Goal: Complete application form

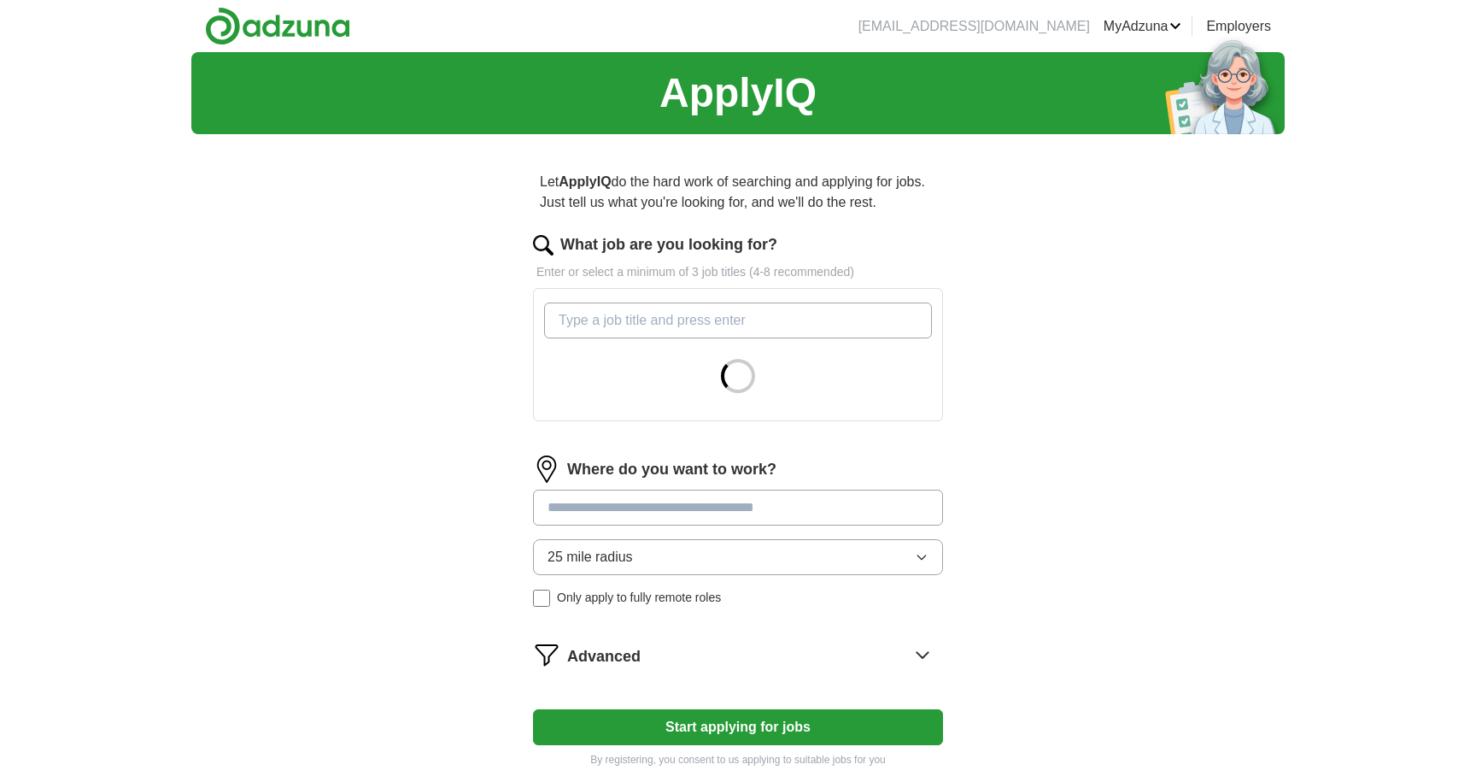
click at [831, 330] on input "What job are you looking for?" at bounding box center [738, 320] width 388 height 36
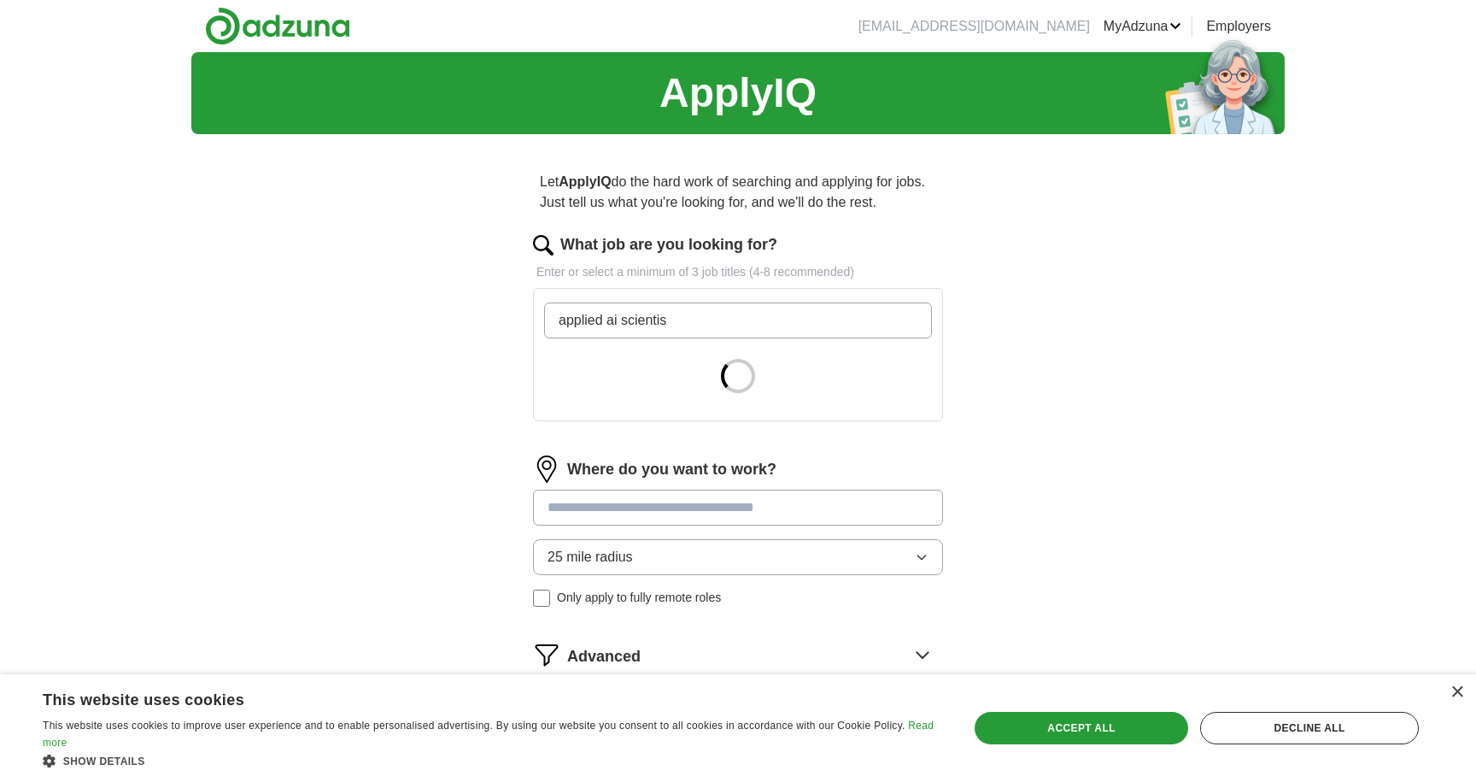
type input "applied ai scientist"
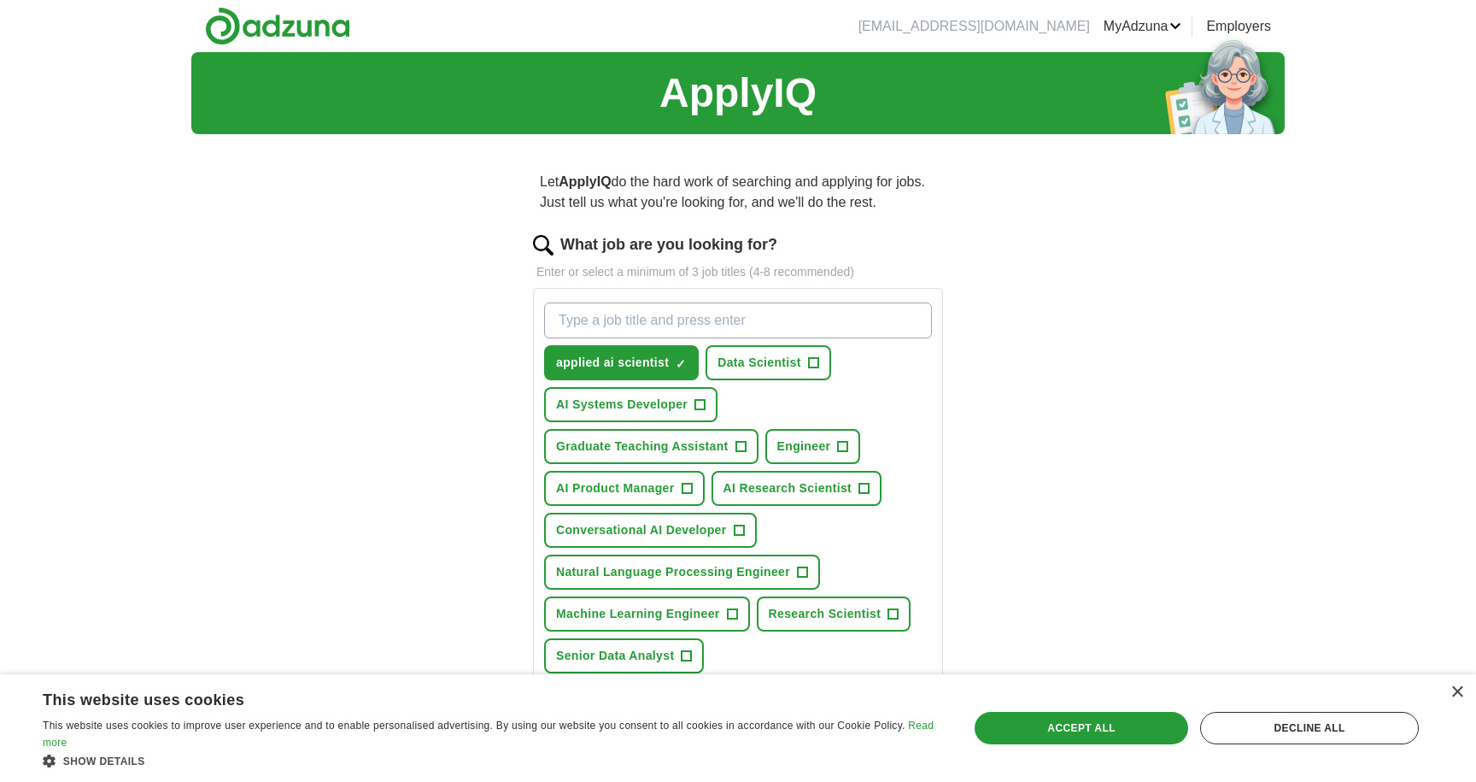
click at [847, 493] on span "AI Research Scientist" at bounding box center [788, 488] width 129 height 18
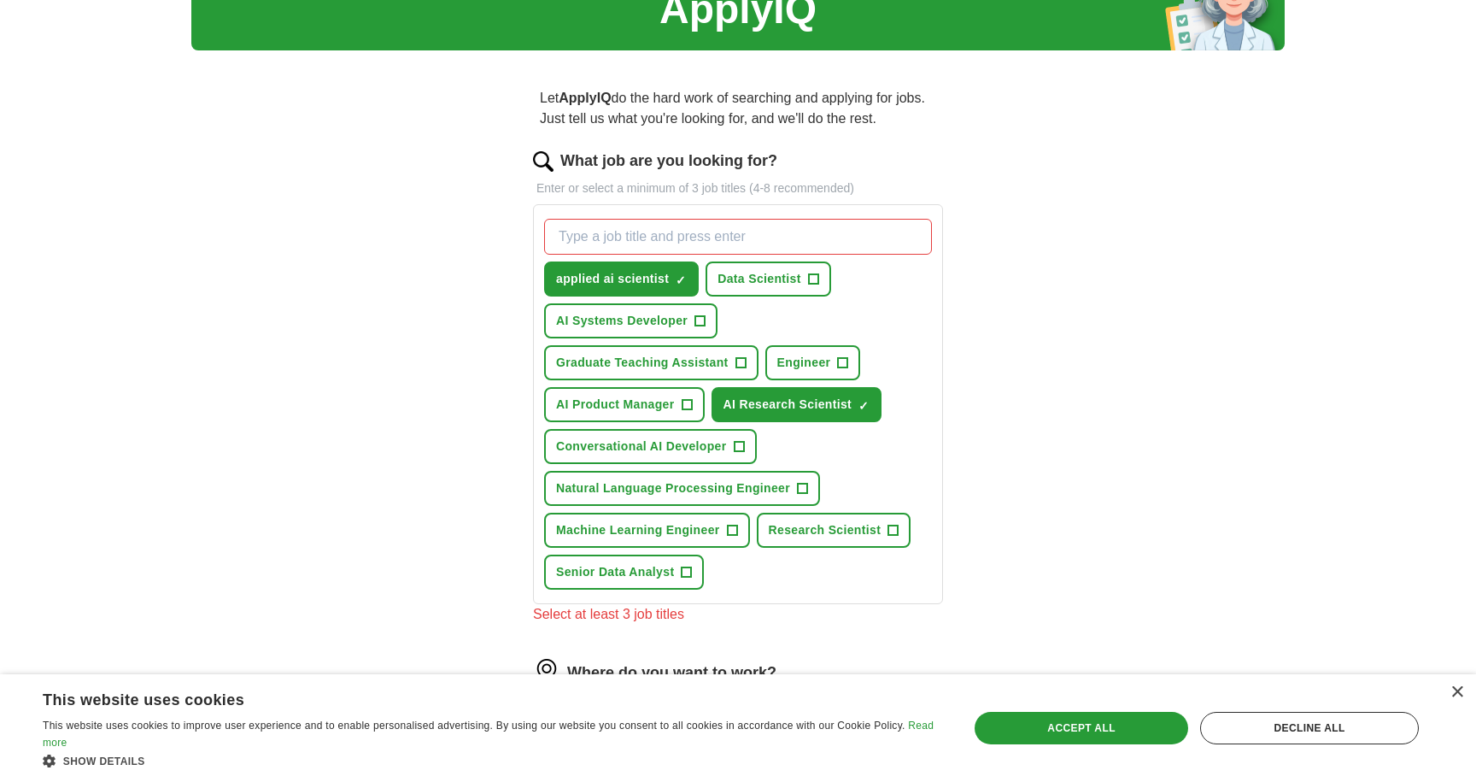
scroll to position [85, 0]
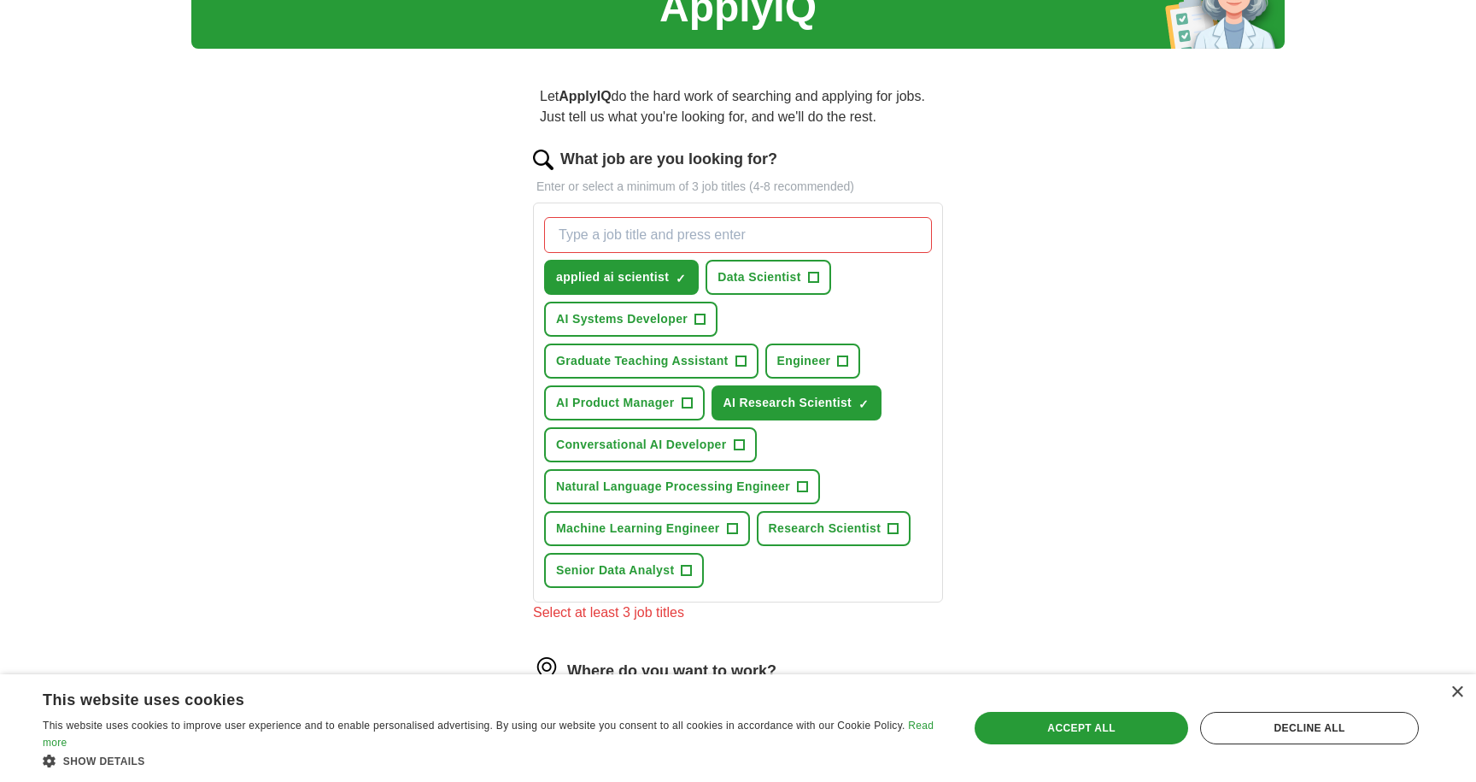
click at [870, 524] on span "Research Scientist" at bounding box center [825, 528] width 113 height 18
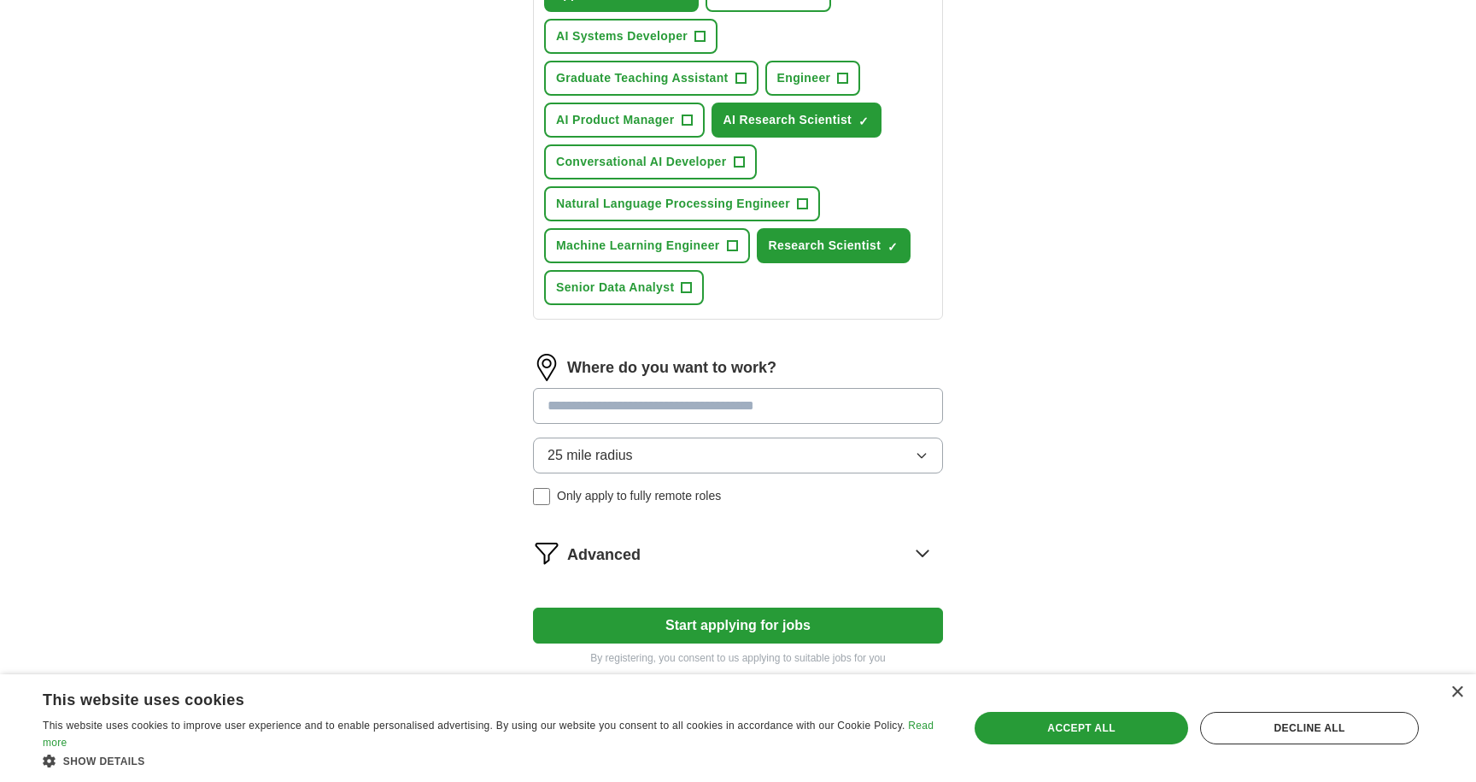
scroll to position [388, 0]
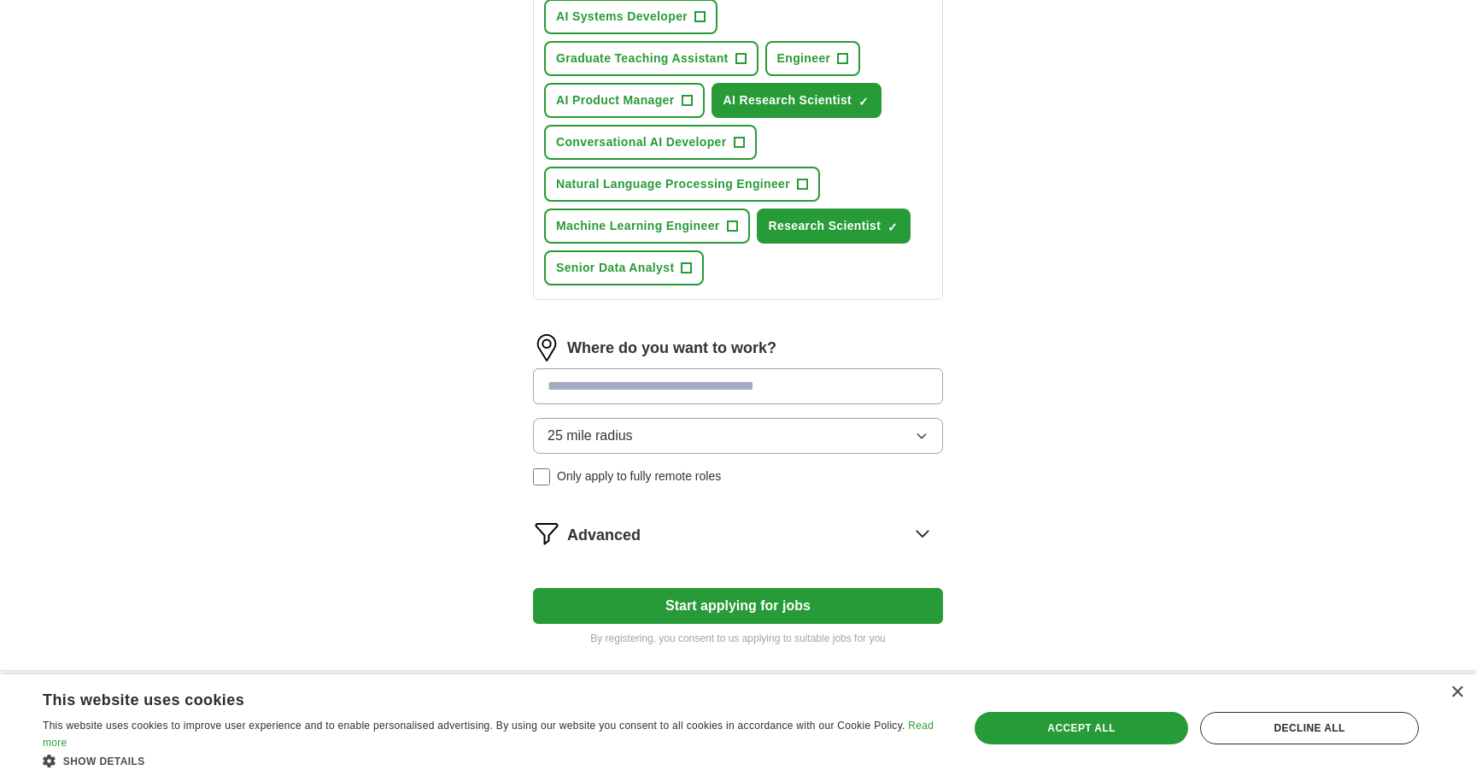
click at [800, 395] on input at bounding box center [738, 386] width 410 height 36
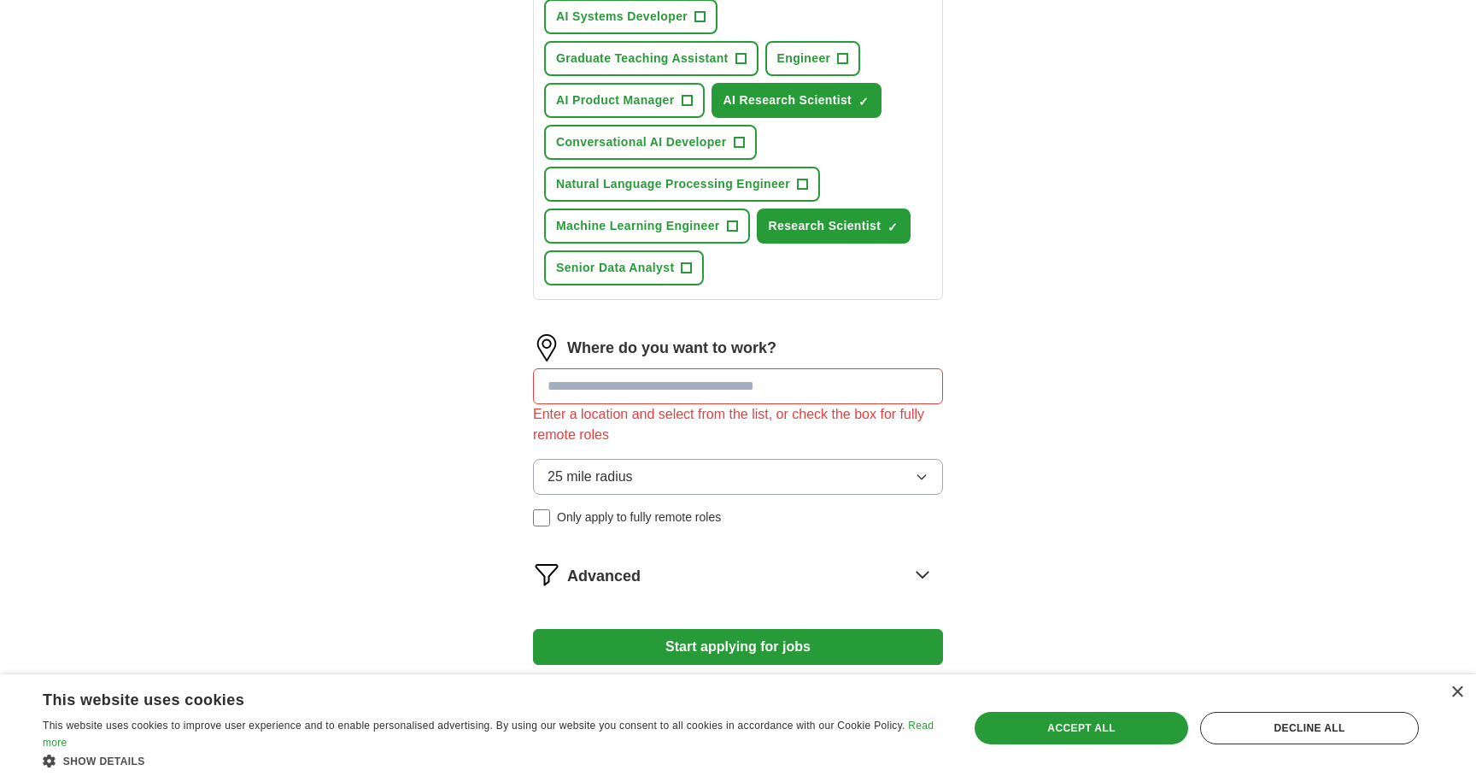
click at [771, 431] on div "Where do you want to work? Enter a location and select from the list, or check …" at bounding box center [738, 437] width 410 height 206
click at [747, 393] on input at bounding box center [738, 386] width 410 height 36
type input "********"
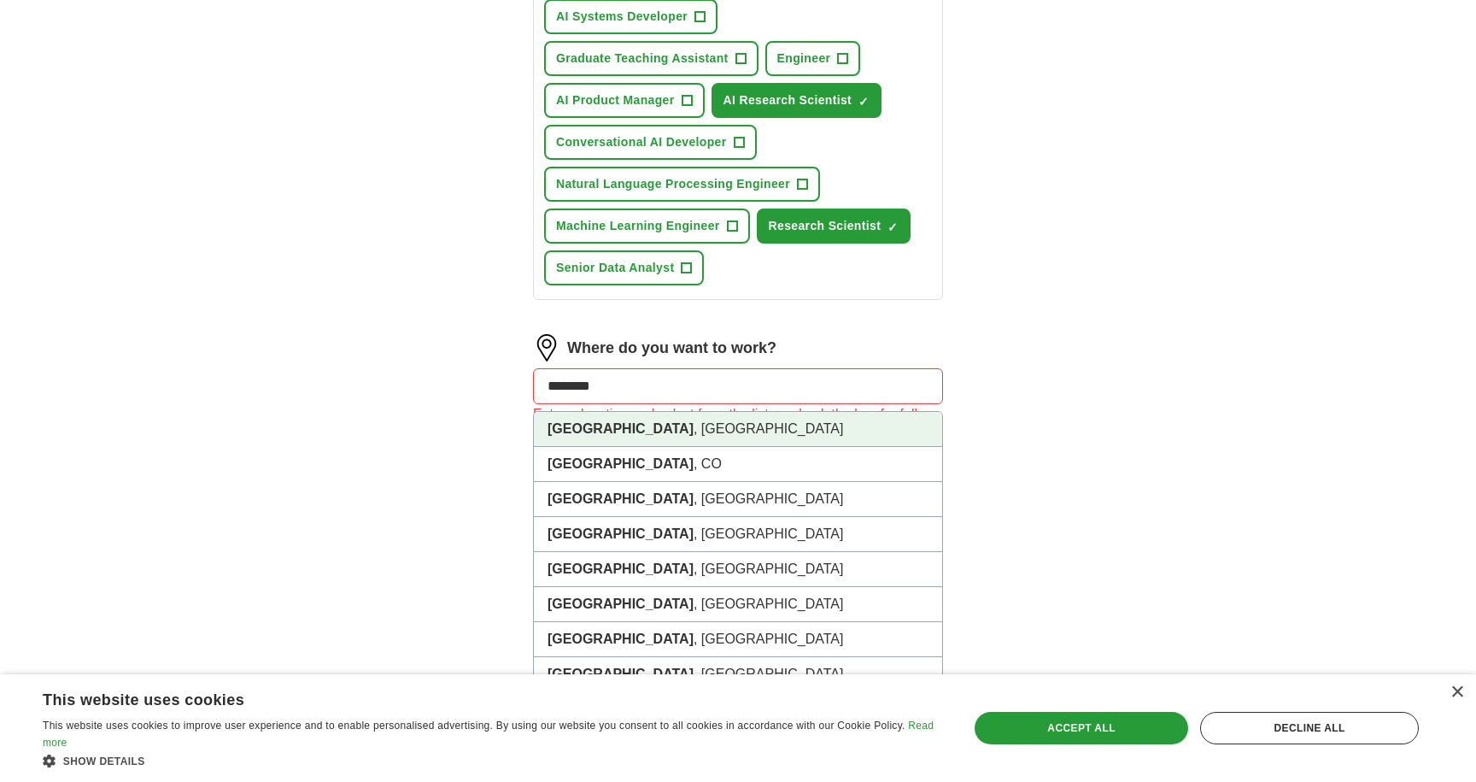
click at [843, 421] on li "[GEOGRAPHIC_DATA] , [GEOGRAPHIC_DATA]" at bounding box center [738, 429] width 408 height 35
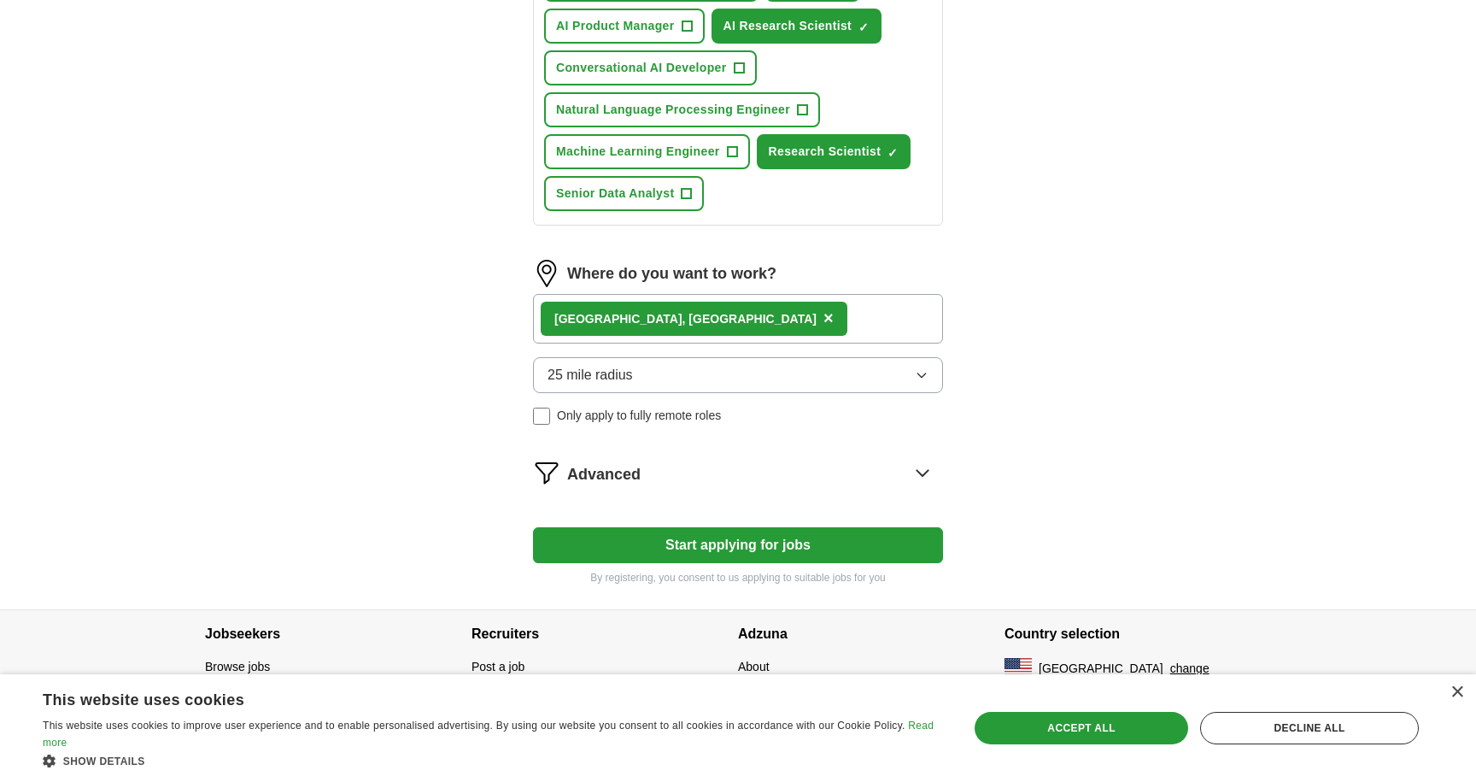
scroll to position [462, 0]
click at [755, 478] on div "Advanced" at bounding box center [755, 472] width 376 height 27
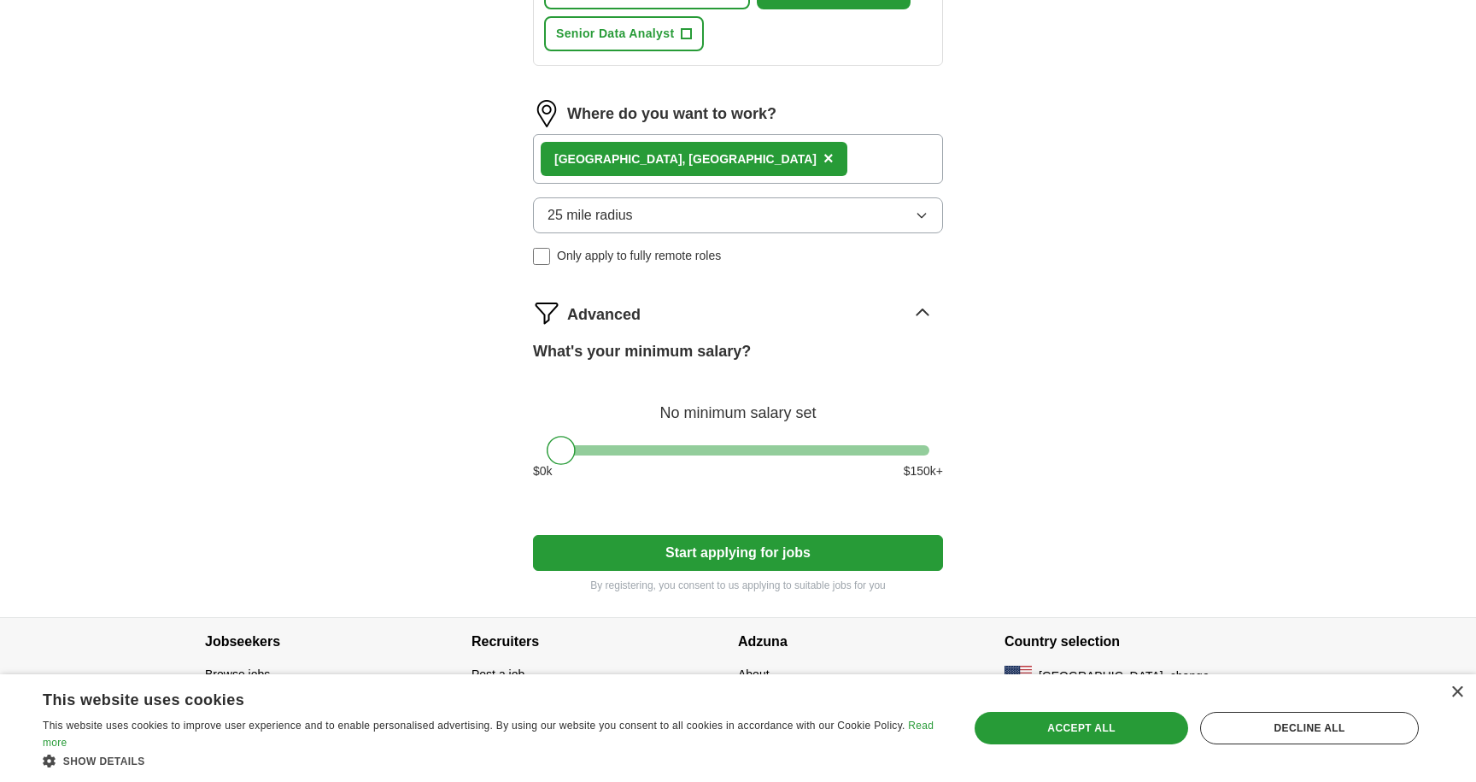
scroll to position [623, 0]
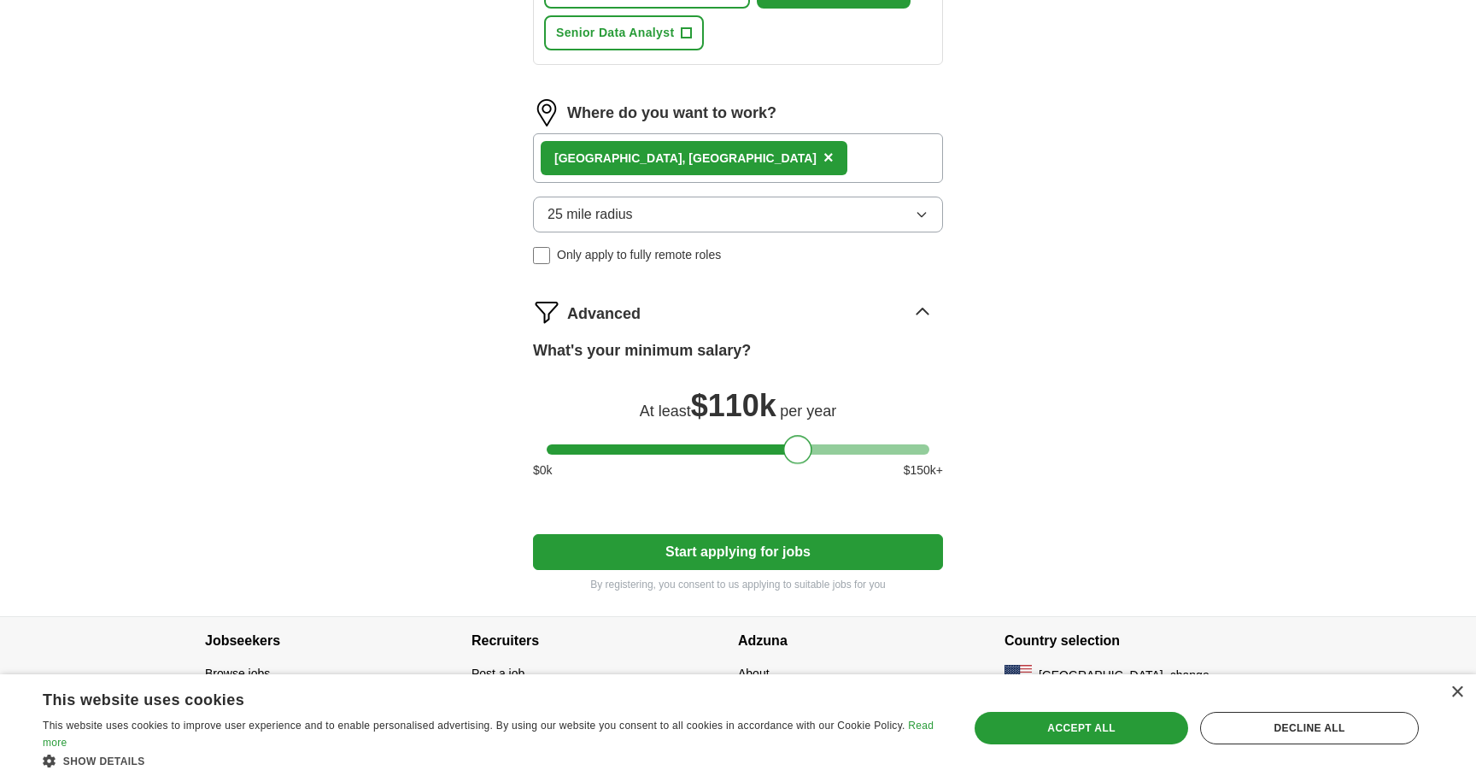
drag, startPoint x: 560, startPoint y: 447, endPoint x: 799, endPoint y: 462, distance: 238.8
click at [799, 462] on div at bounding box center [797, 449] width 29 height 29
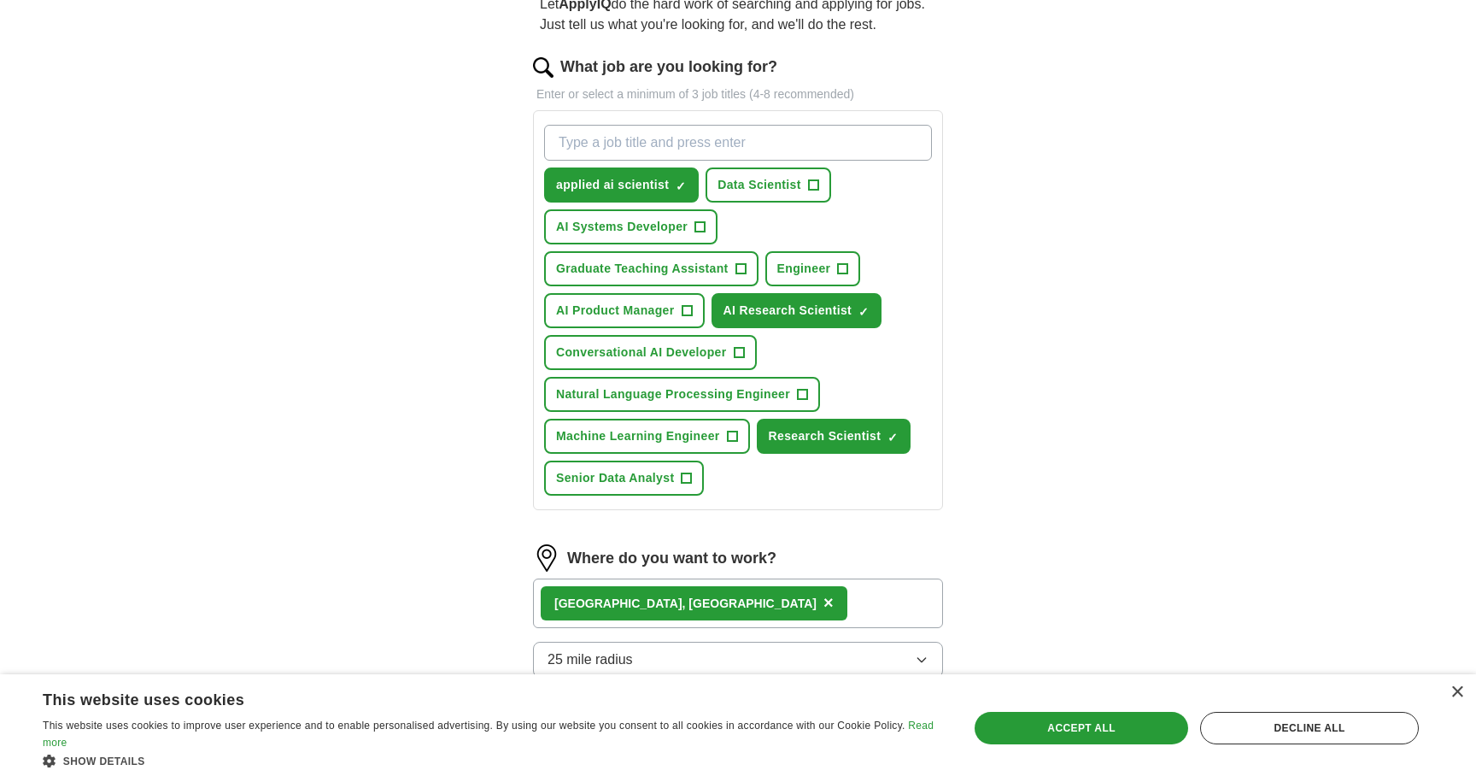
scroll to position [169, 0]
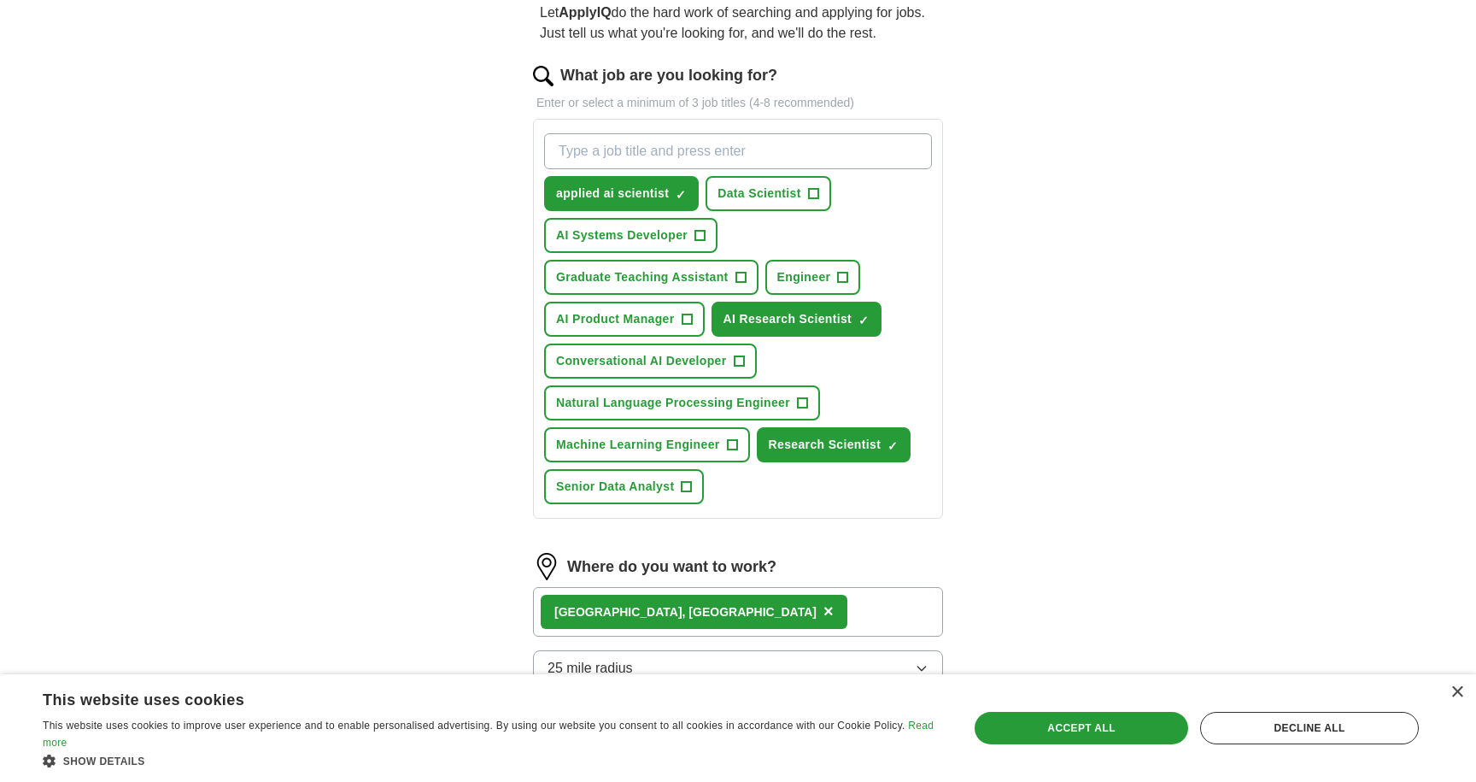
click at [722, 361] on span "Conversational AI Developer" at bounding box center [641, 361] width 171 height 18
click at [757, 403] on span "Natural Language Processing Engineer" at bounding box center [673, 403] width 234 height 18
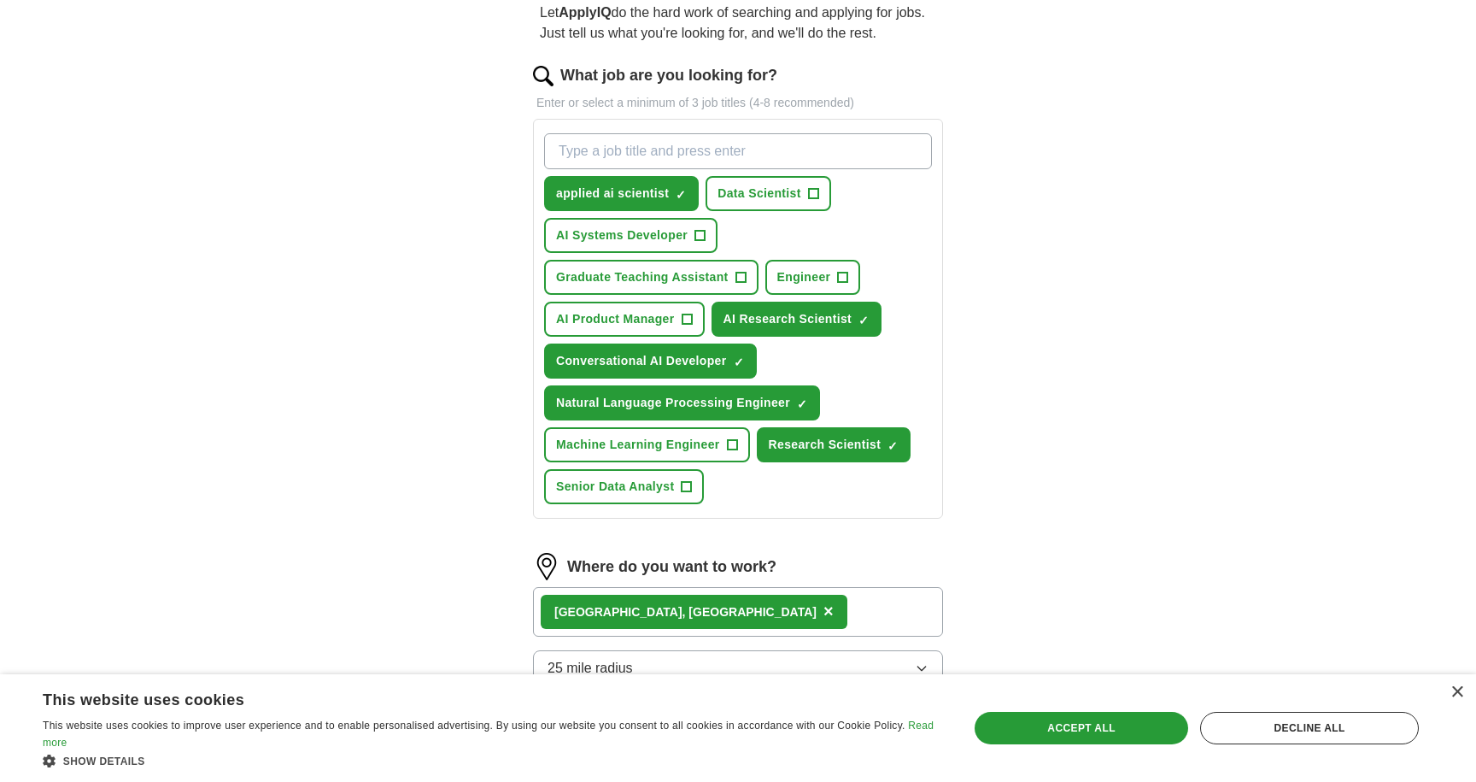
click at [696, 156] on input "What job are you looking for?" at bounding box center [738, 151] width 388 height 36
type input "ai engineer"
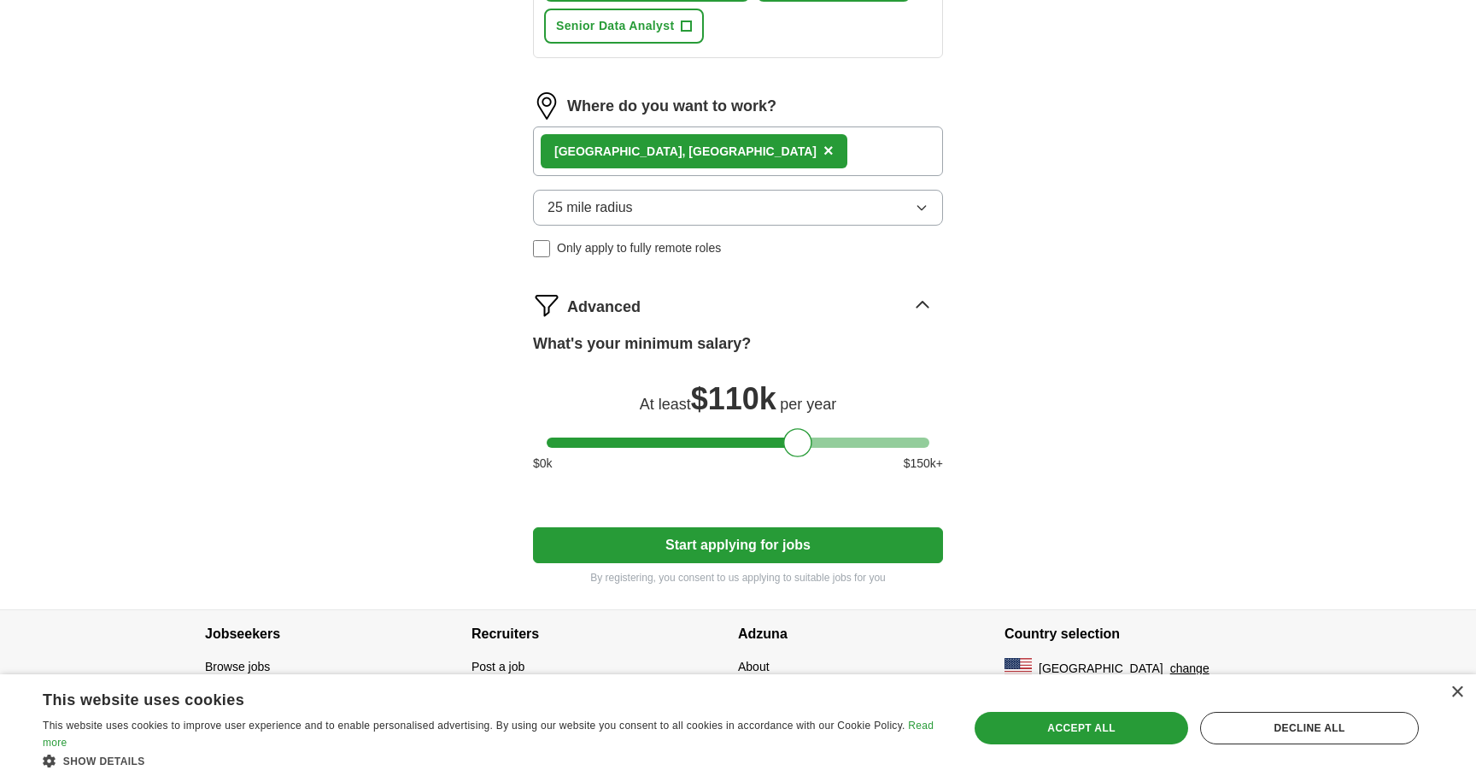
scroll to position [630, 0]
click at [877, 215] on button "25 mile radius" at bounding box center [738, 208] width 410 height 36
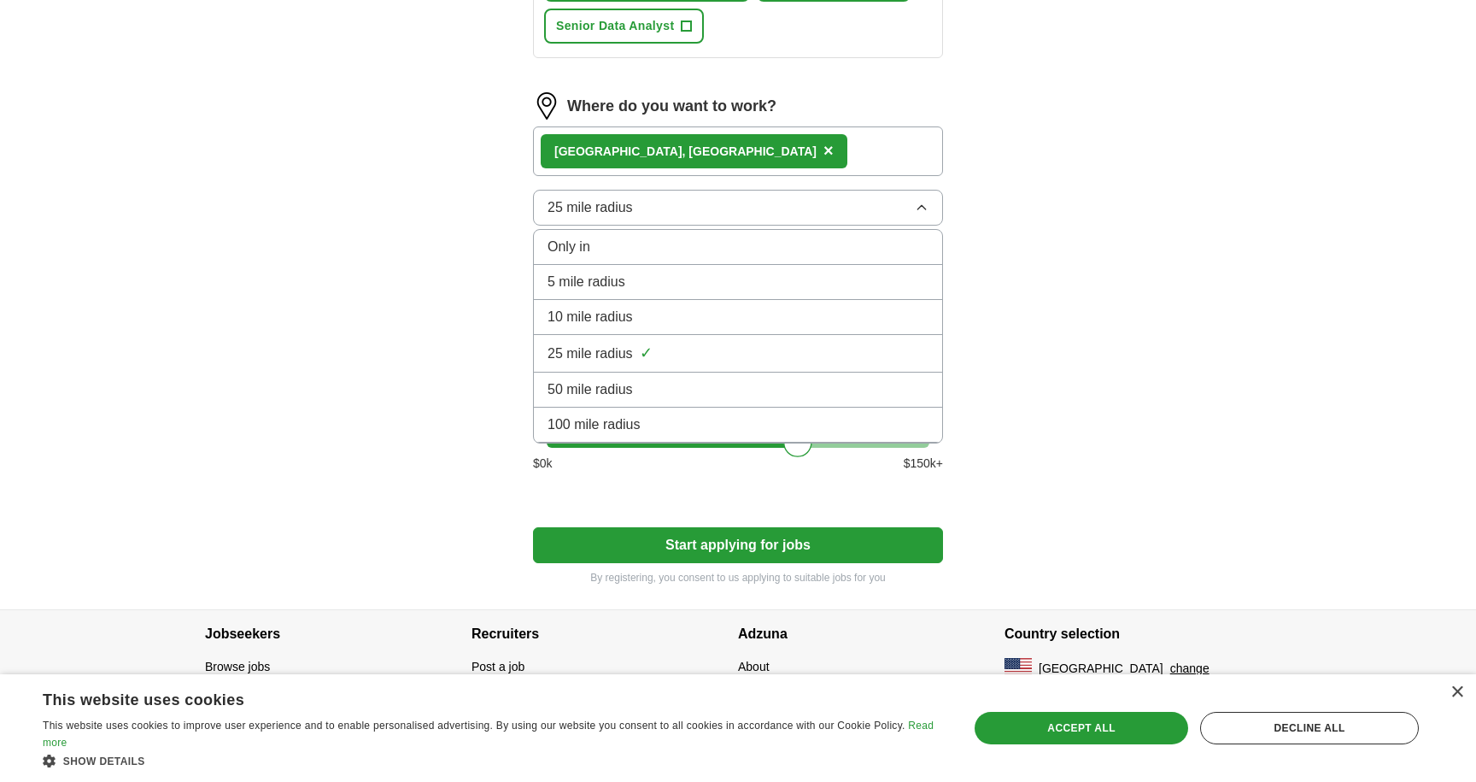
click at [880, 212] on button "25 mile radius" at bounding box center [738, 208] width 410 height 36
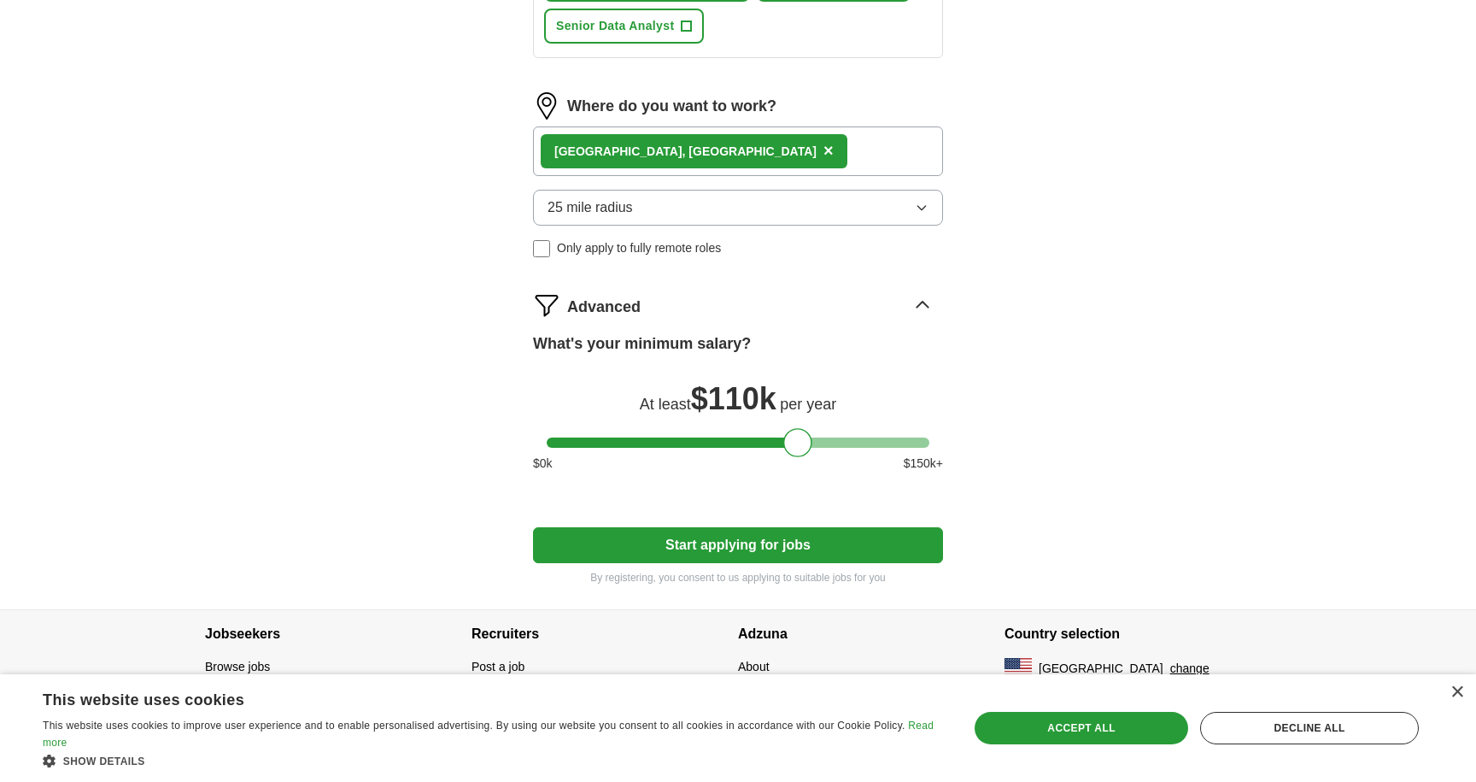
click at [794, 538] on button "Start applying for jobs" at bounding box center [738, 545] width 410 height 36
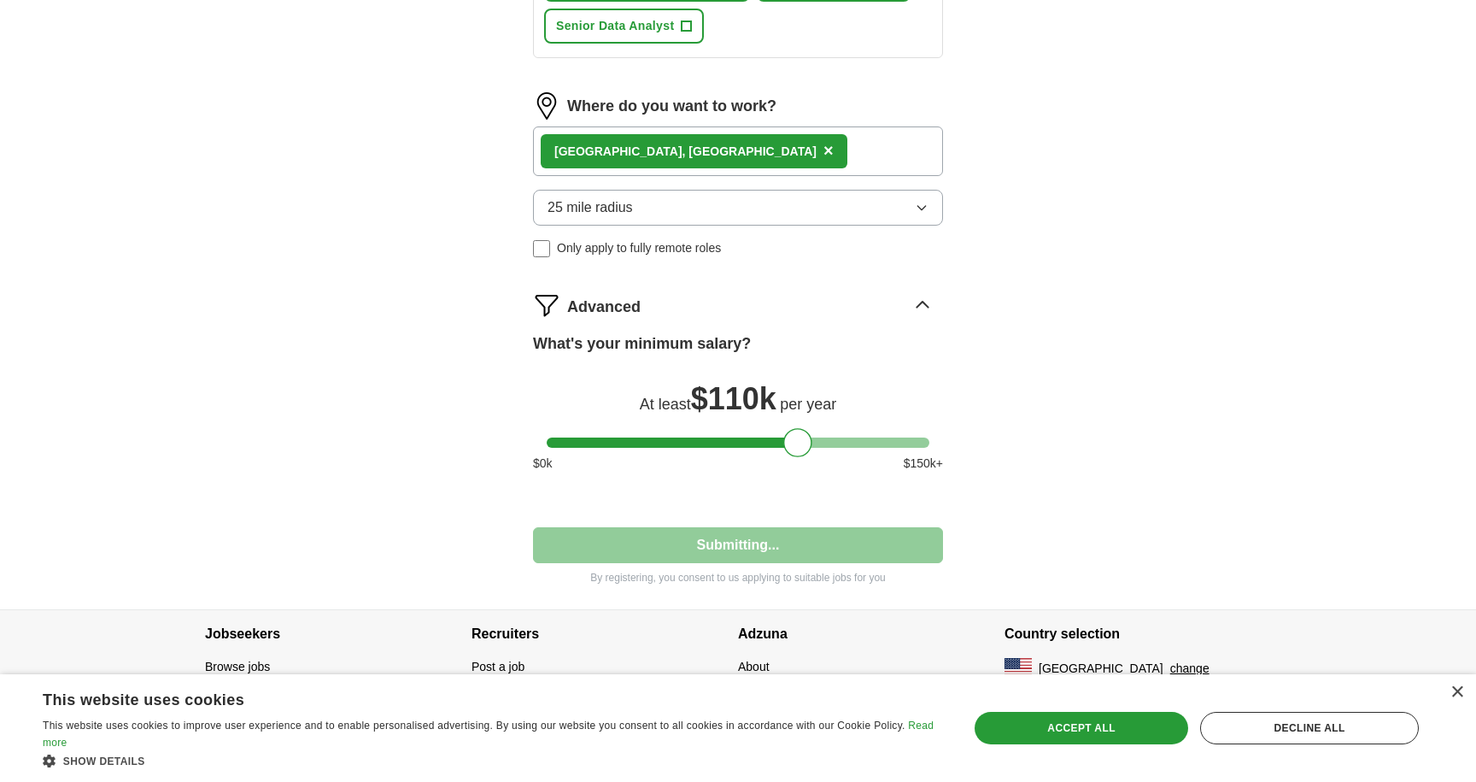
select select "**"
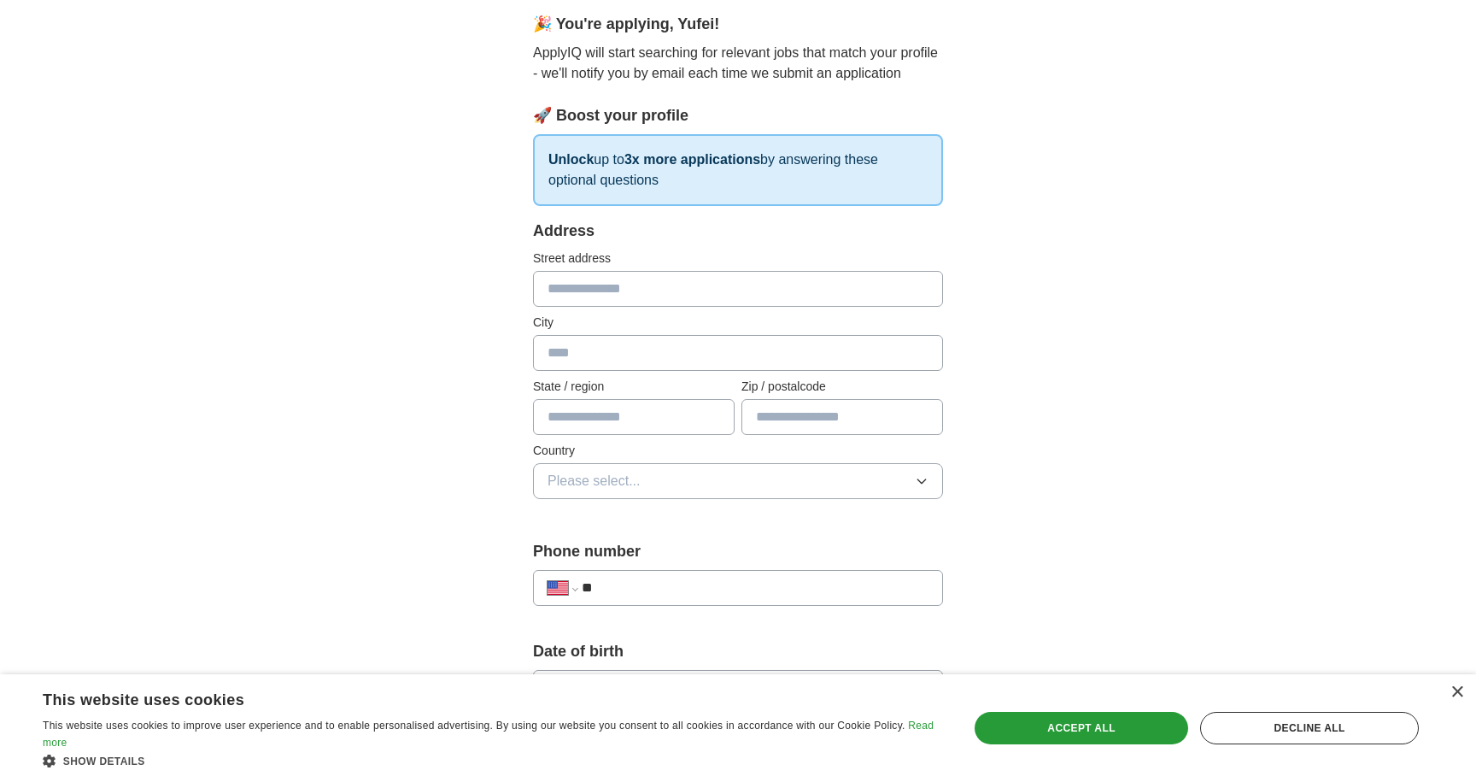
scroll to position [165, 0]
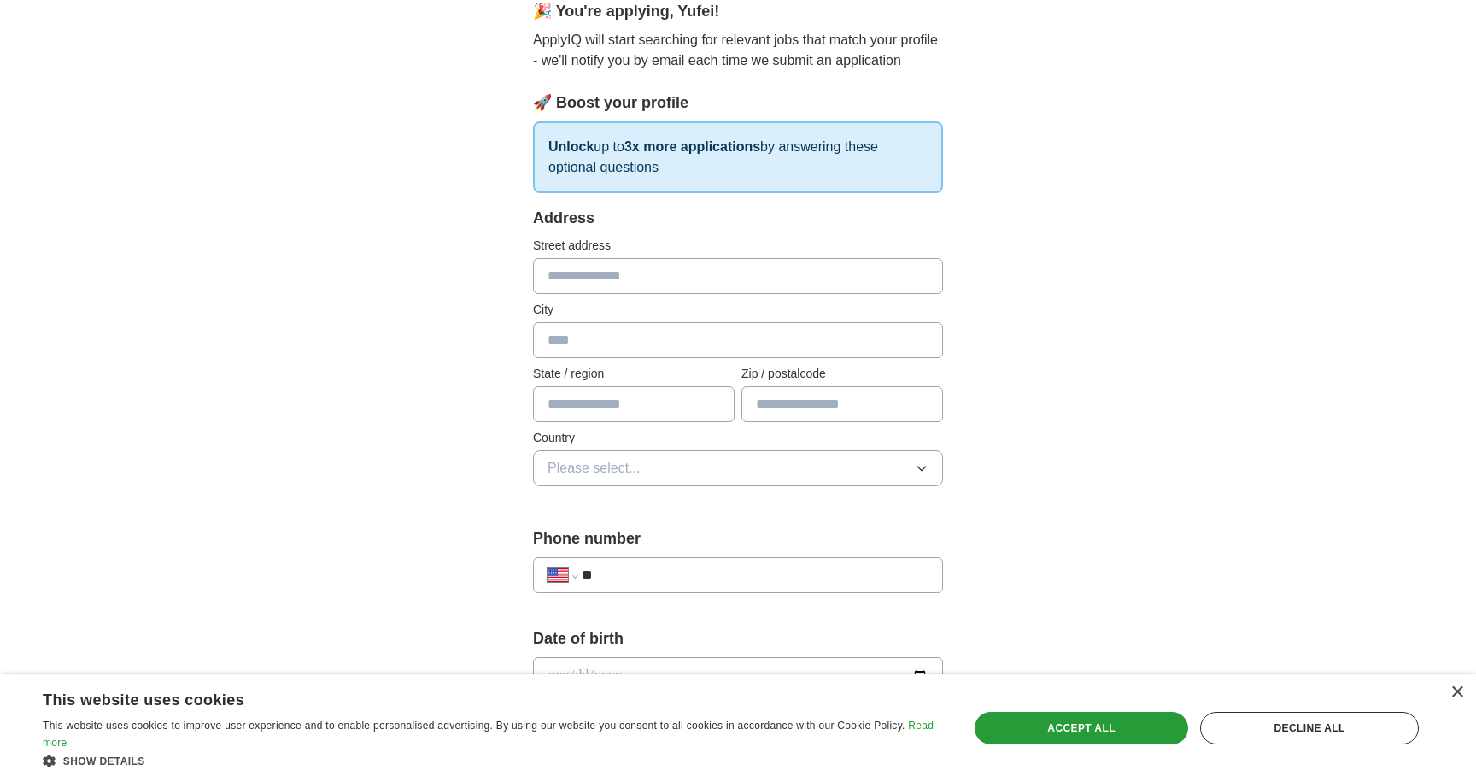
click at [922, 279] on input "text" at bounding box center [738, 276] width 410 height 36
type input "**********"
type input "********"
type input "**"
type input "*****"
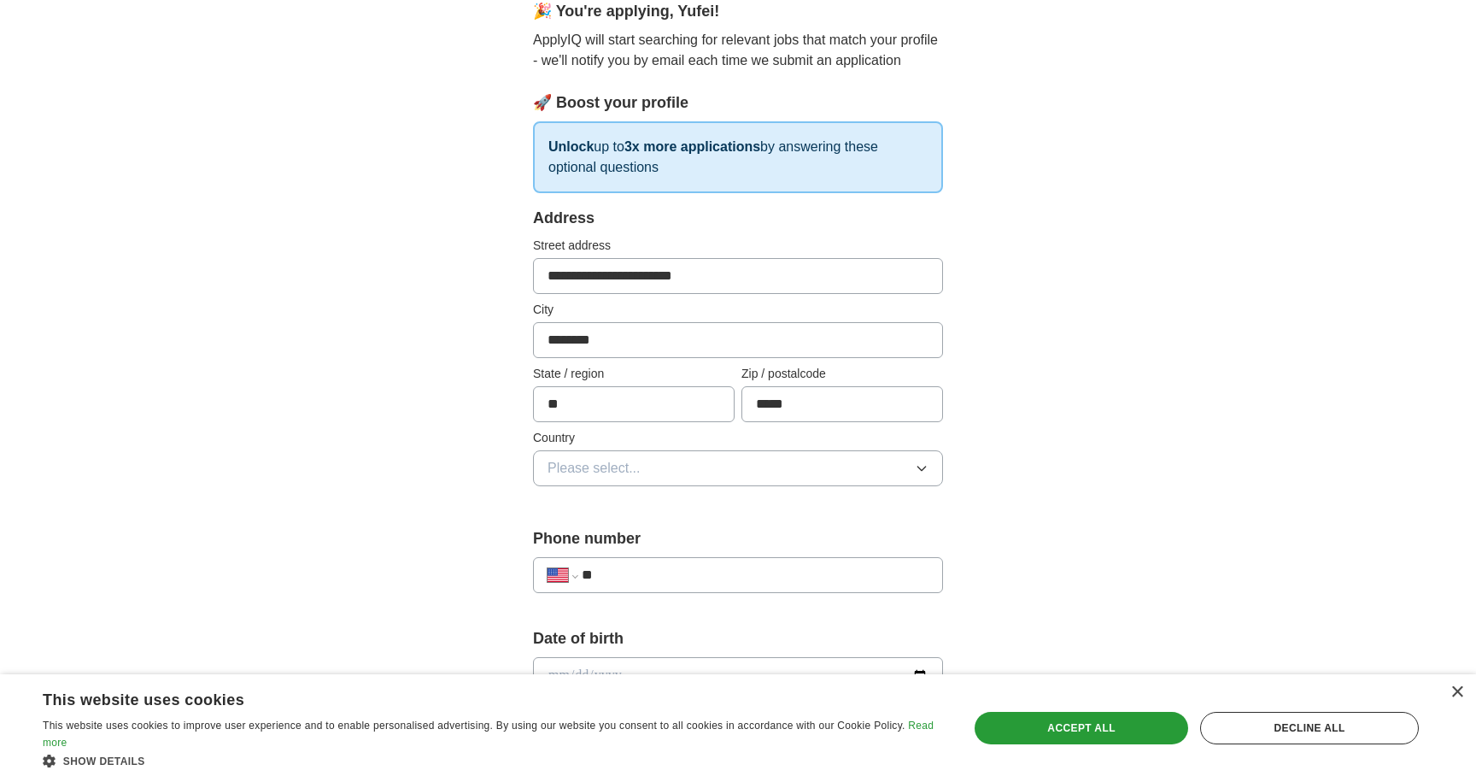
type input "**********"
click at [752, 281] on input "**********" at bounding box center [738, 276] width 410 height 36
type input "**********"
click at [964, 508] on div "**********" at bounding box center [738, 713] width 547 height 1460
click at [905, 480] on button "Please select..." at bounding box center [738, 468] width 410 height 36
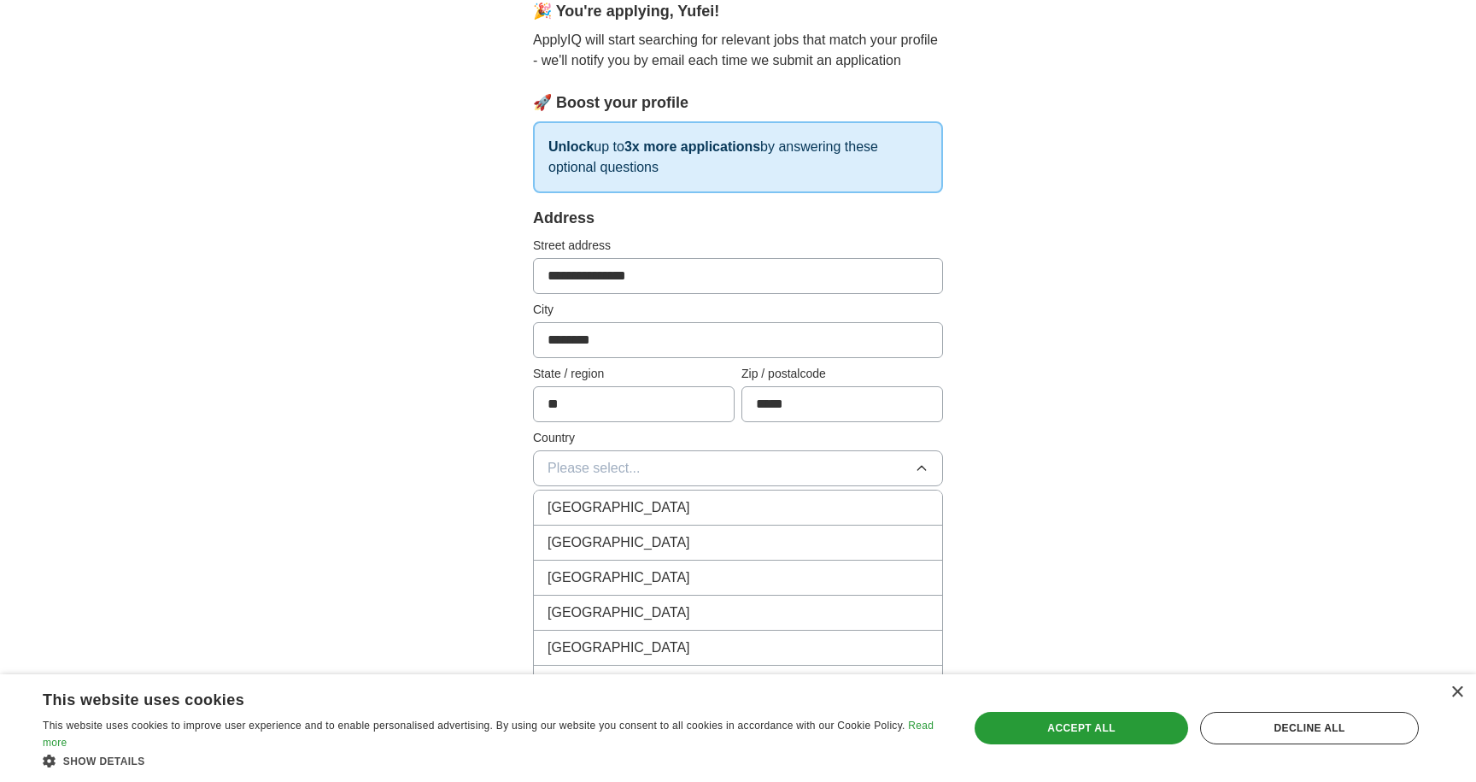
click at [799, 546] on div "[GEOGRAPHIC_DATA]" at bounding box center [738, 542] width 381 height 21
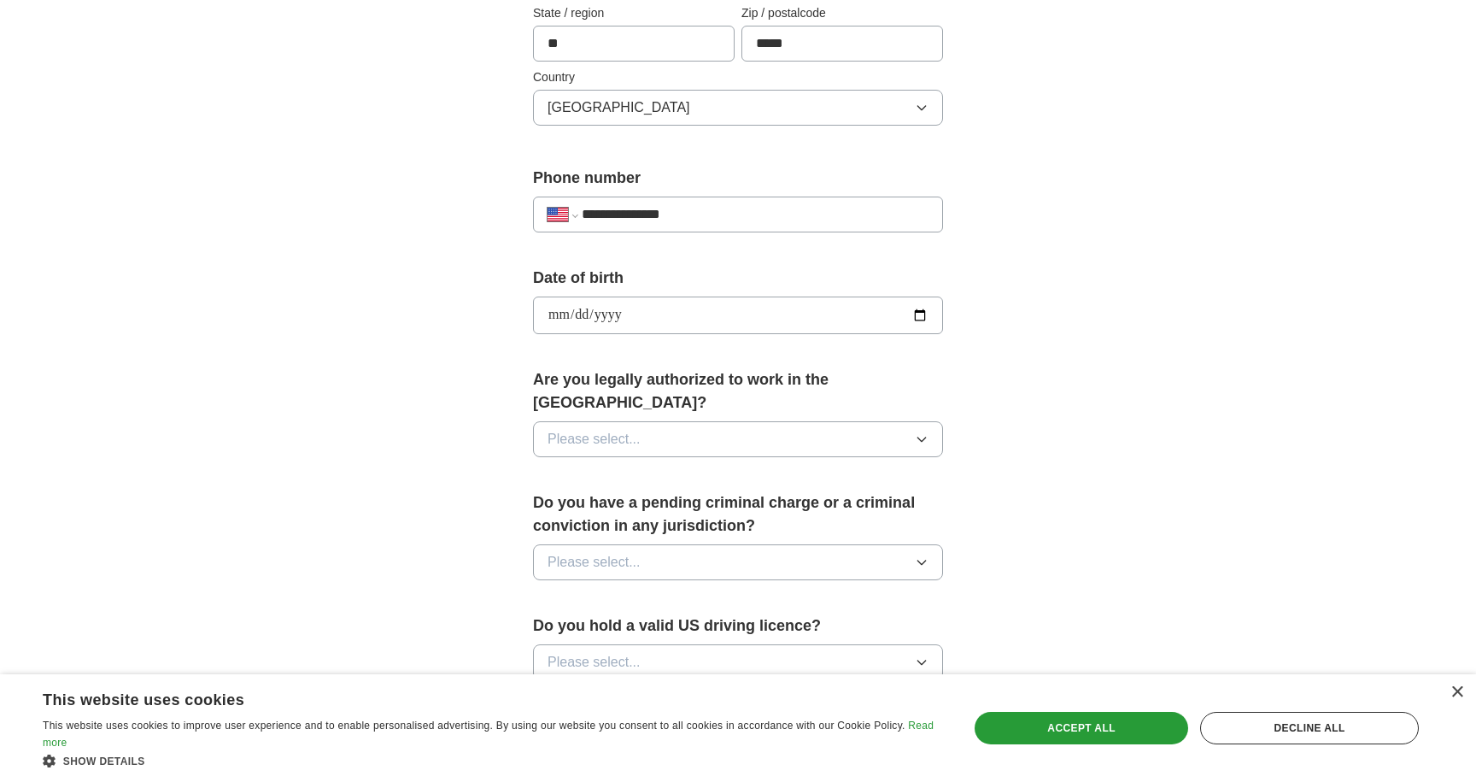
scroll to position [528, 0]
type input "**********"
click at [1076, 509] on div "**********" at bounding box center [737, 302] width 1093 height 1556
click at [931, 420] on button "Please select..." at bounding box center [738, 437] width 410 height 36
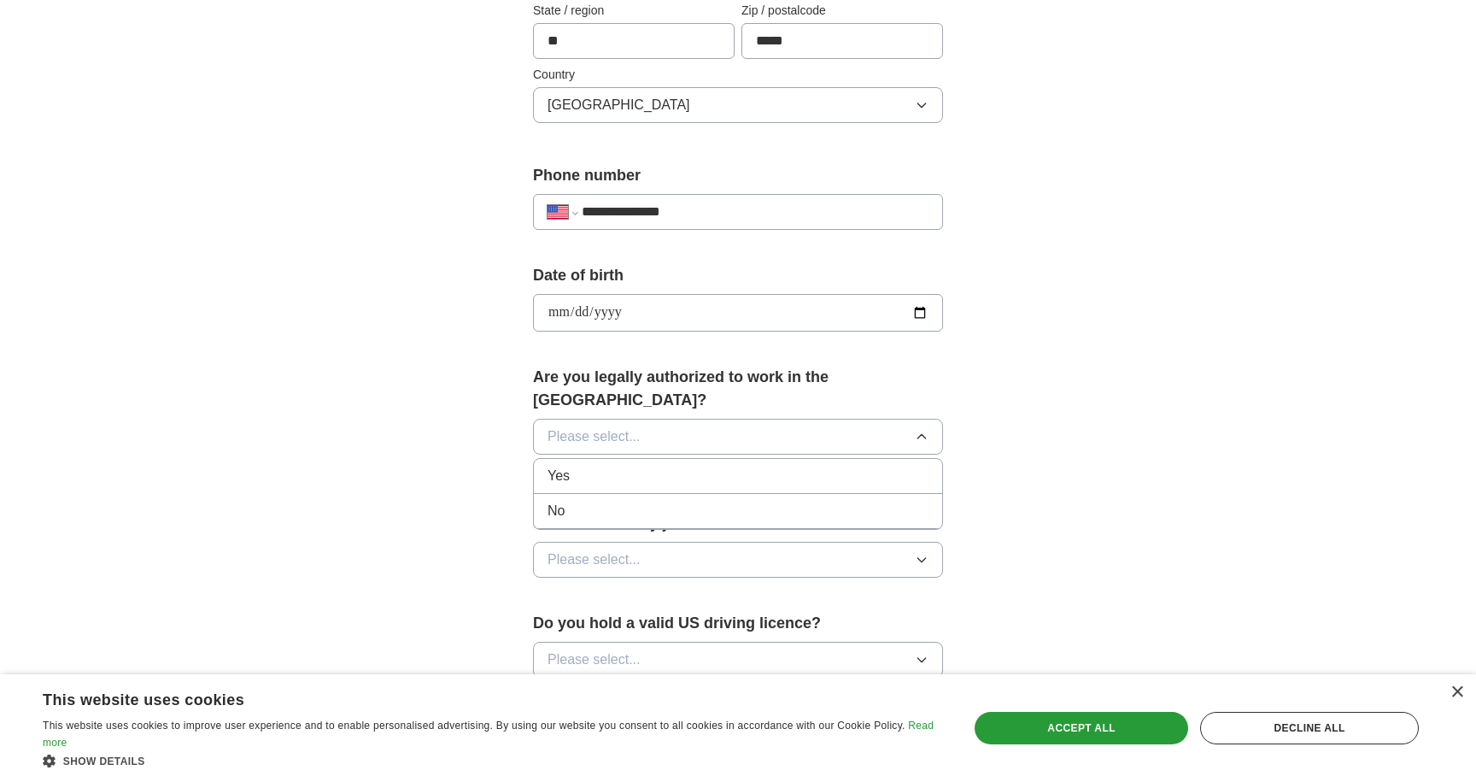
click at [809, 466] on div "Yes" at bounding box center [738, 476] width 381 height 21
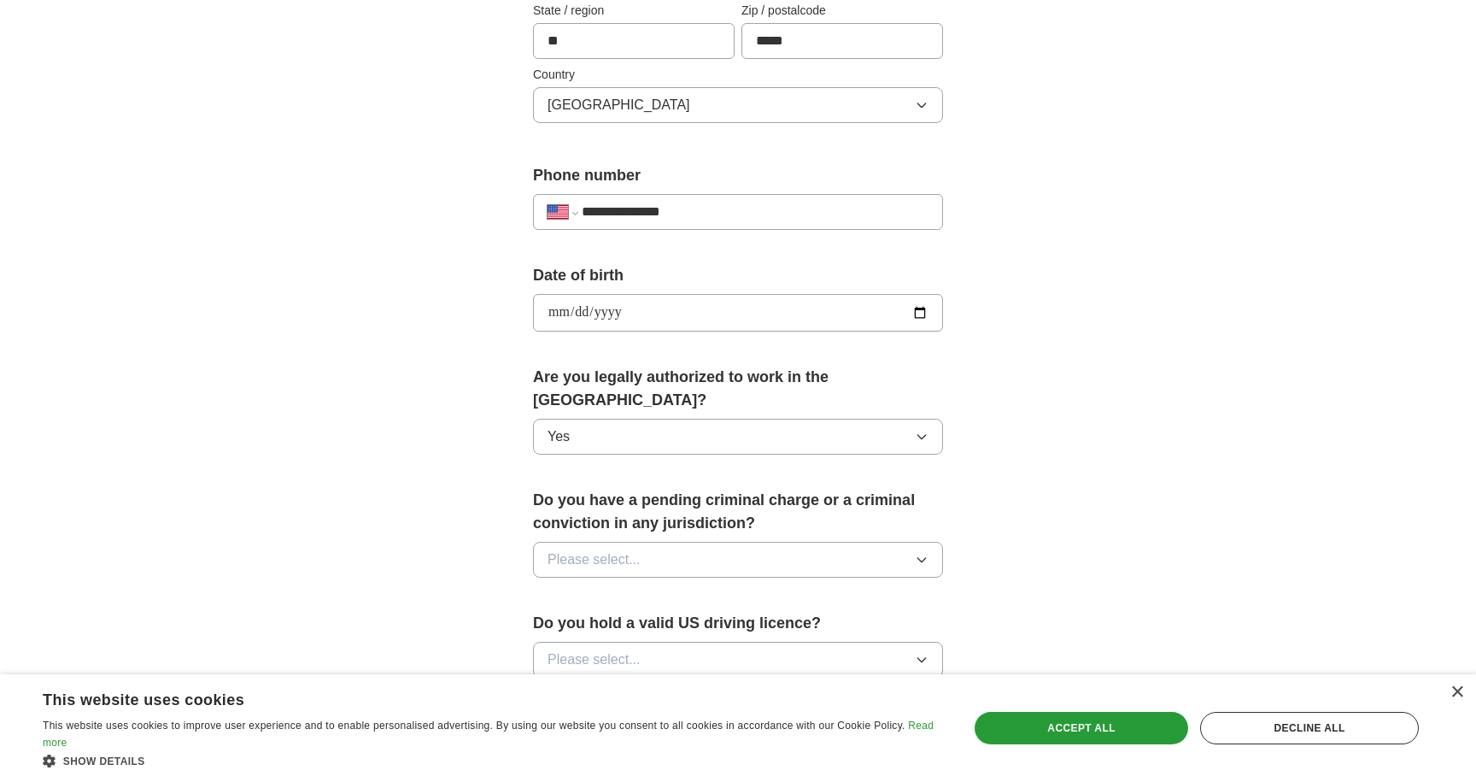
click at [916, 553] on icon "button" at bounding box center [922, 560] width 14 height 14
click at [792, 624] on div "No" at bounding box center [738, 634] width 381 height 21
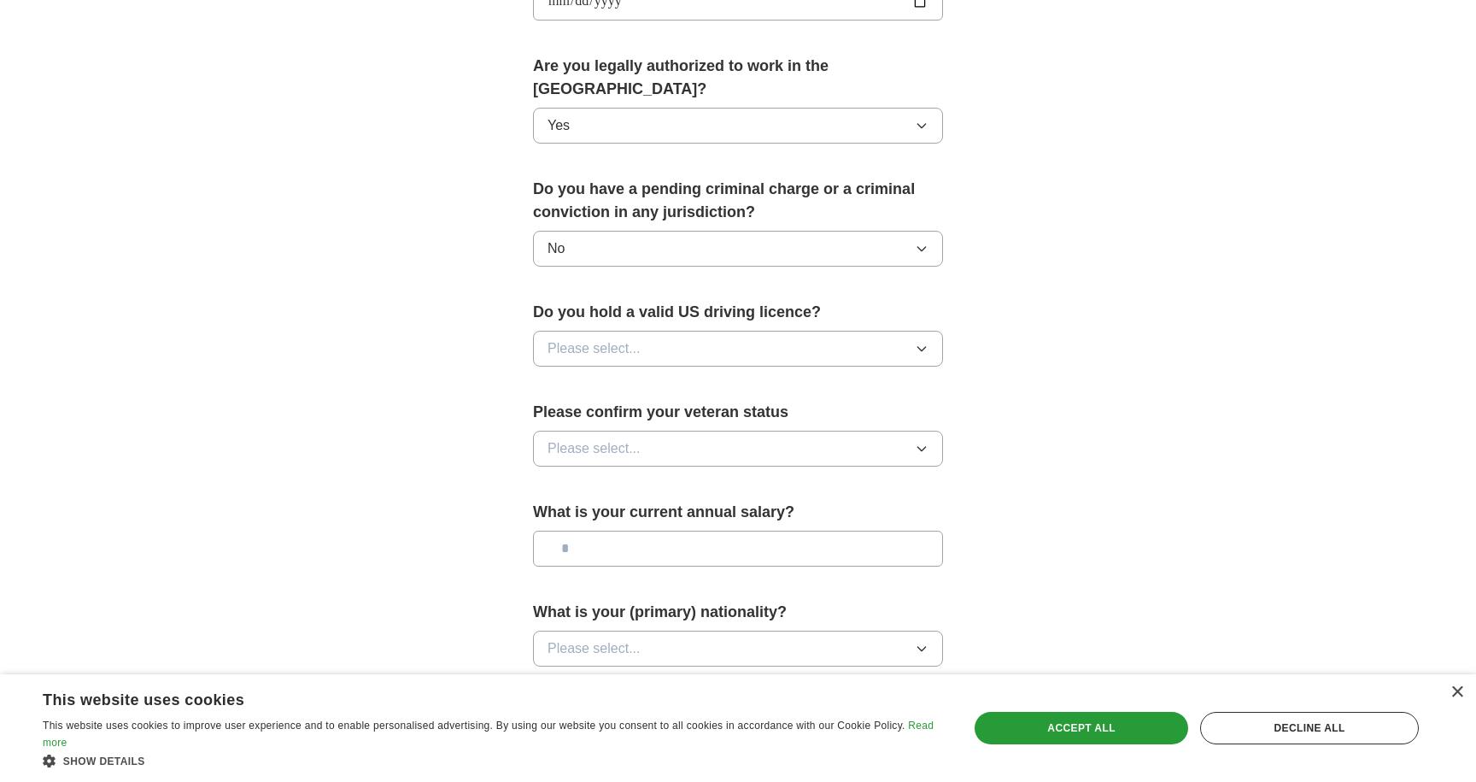
scroll to position [852, 0]
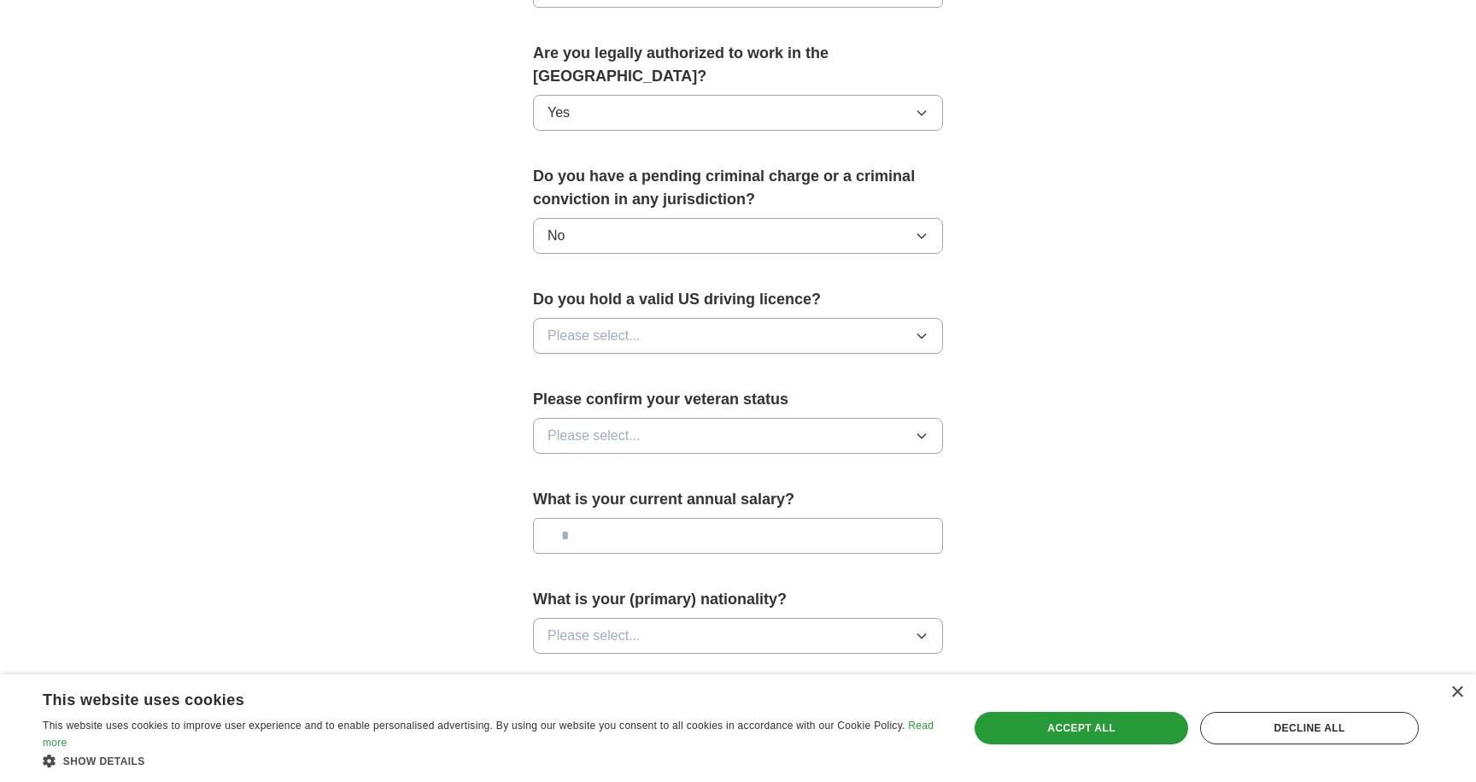
click at [886, 319] on button "Please select..." at bounding box center [738, 336] width 410 height 36
click at [824, 365] on div "Yes" at bounding box center [738, 375] width 381 height 21
click at [853, 422] on button "Please select..." at bounding box center [738, 436] width 410 height 36
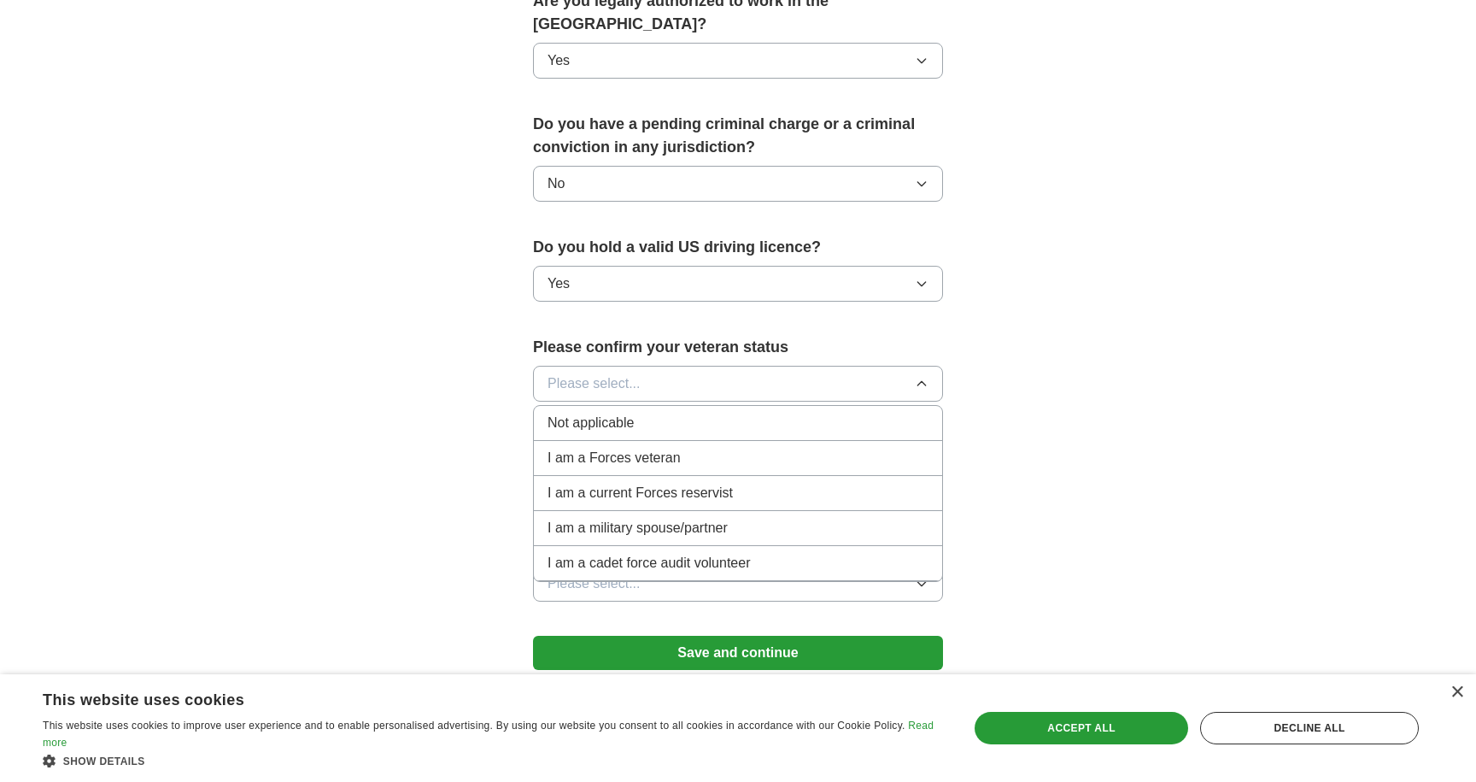
scroll to position [895, 0]
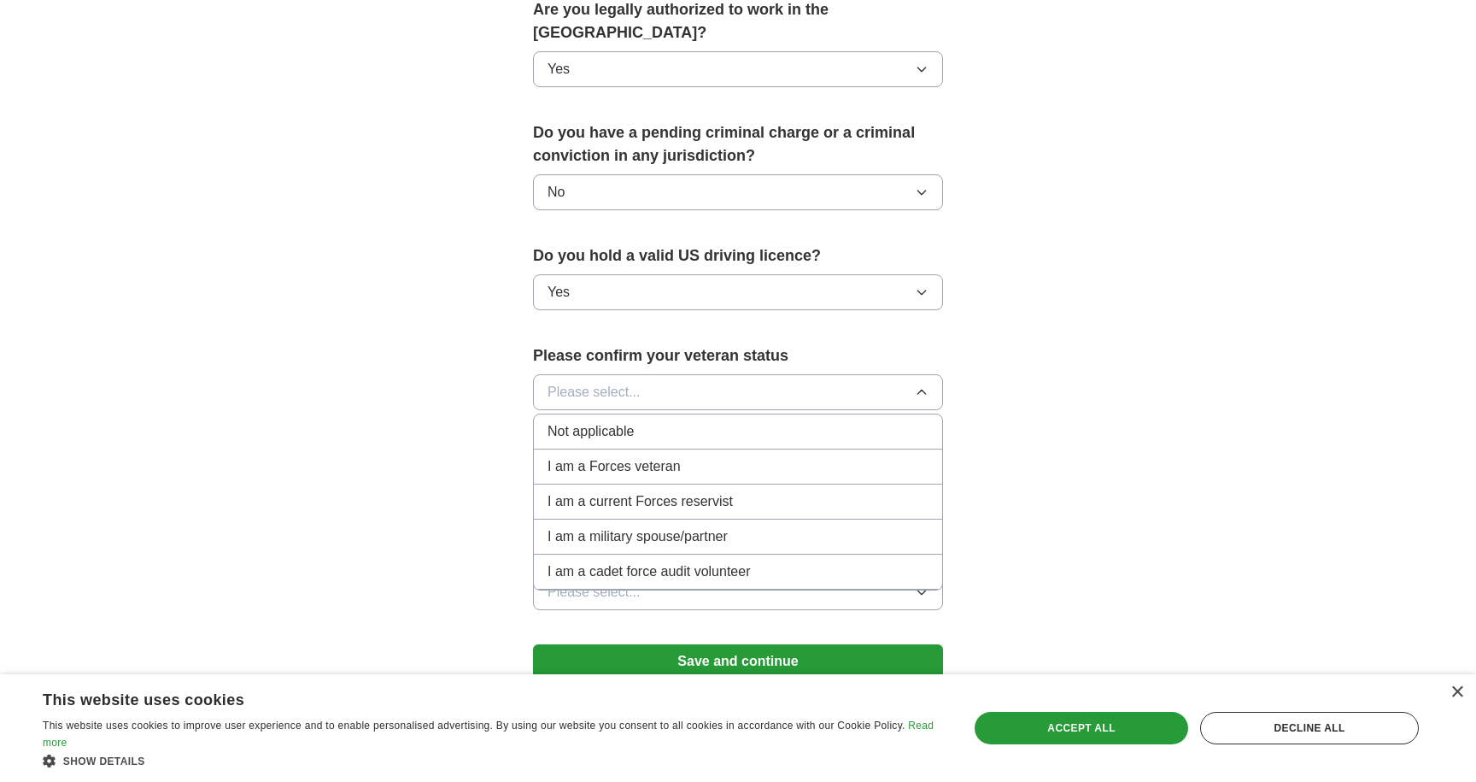
click at [794, 421] on div "Not applicable" at bounding box center [738, 431] width 381 height 21
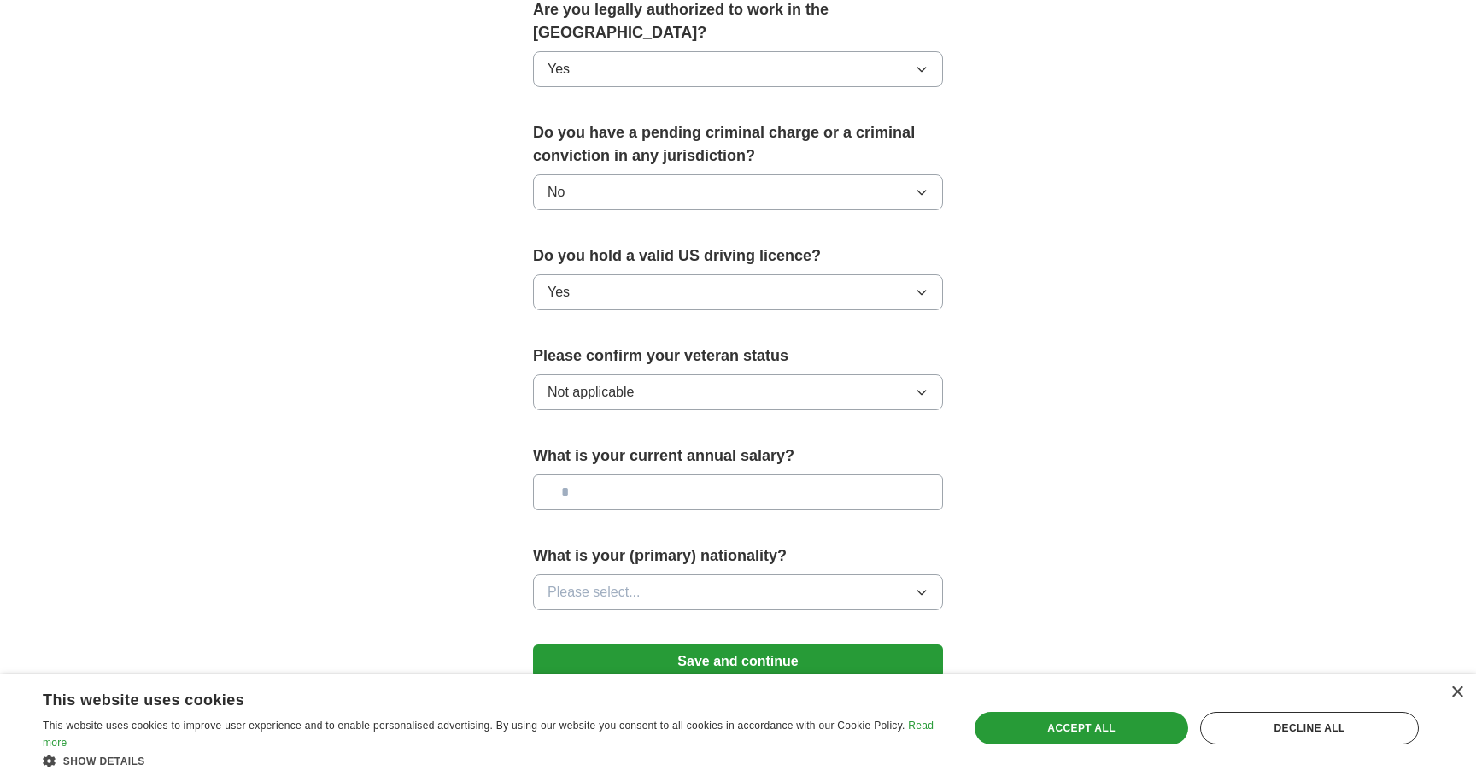
click at [766, 474] on input "text" at bounding box center [738, 492] width 410 height 36
click at [779, 544] on label "What is your (primary) nationality?" at bounding box center [738, 555] width 410 height 23
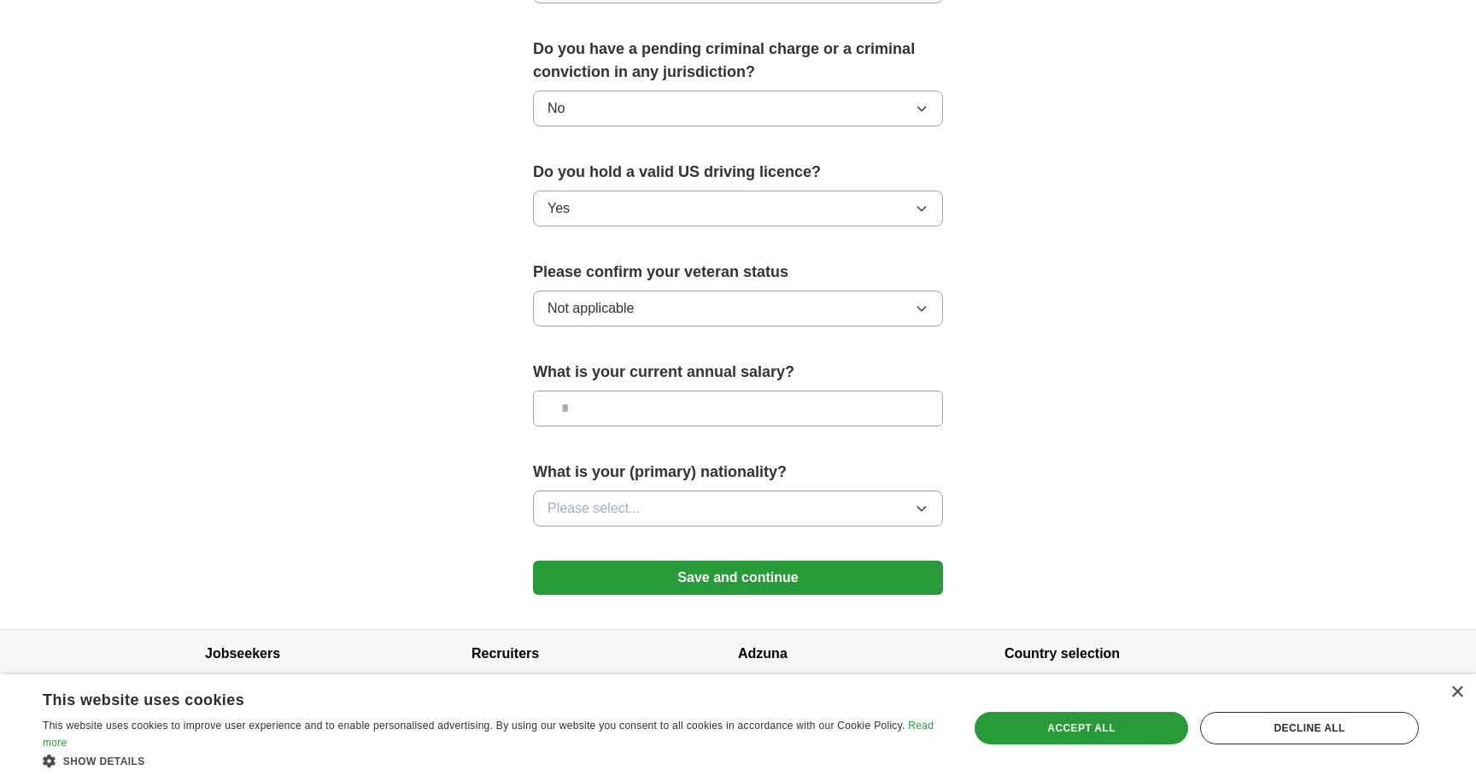
scroll to position [977, 0]
click at [883, 492] on button "Please select..." at bounding box center [738, 510] width 410 height 36
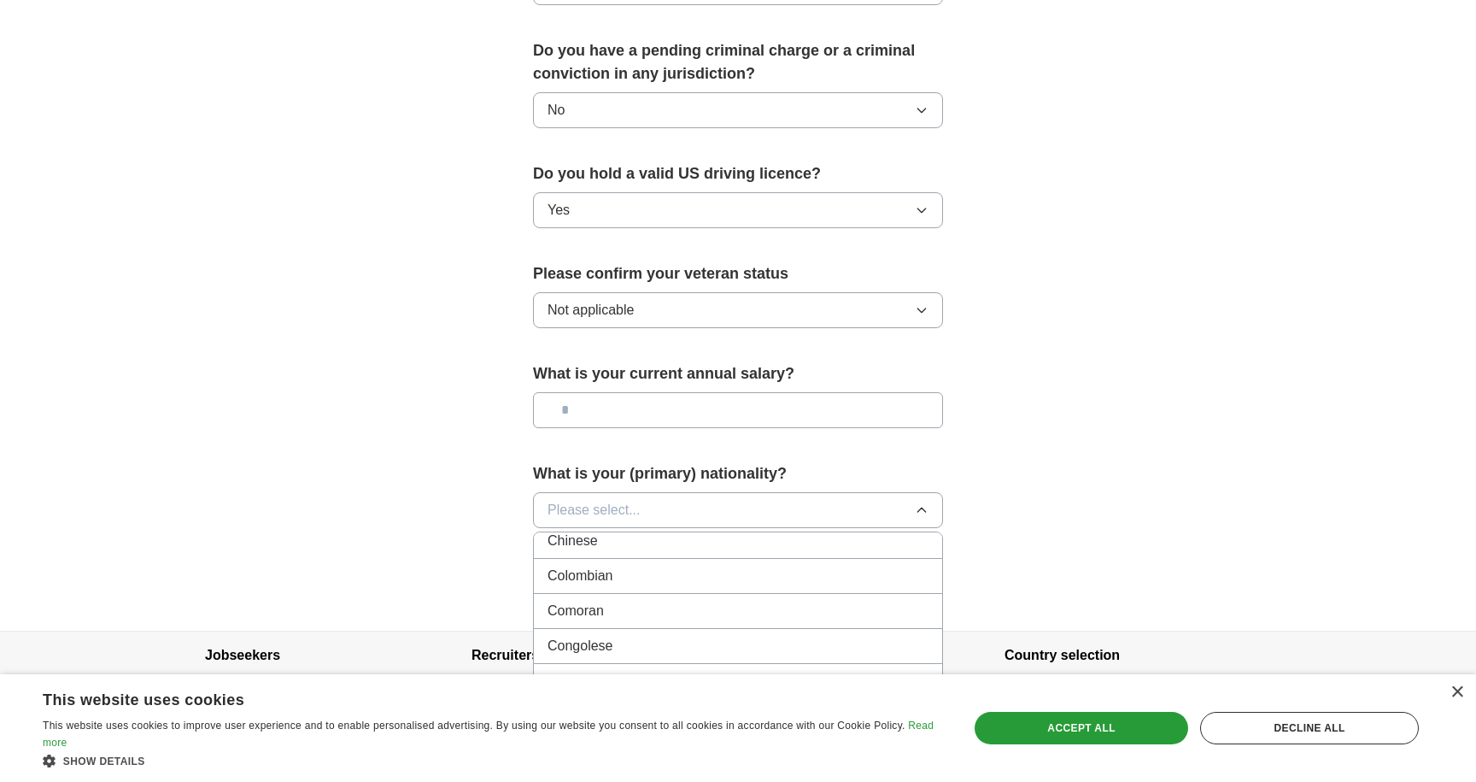
scroll to position [1375, 0]
click at [724, 530] on div "Chinese" at bounding box center [738, 540] width 381 height 21
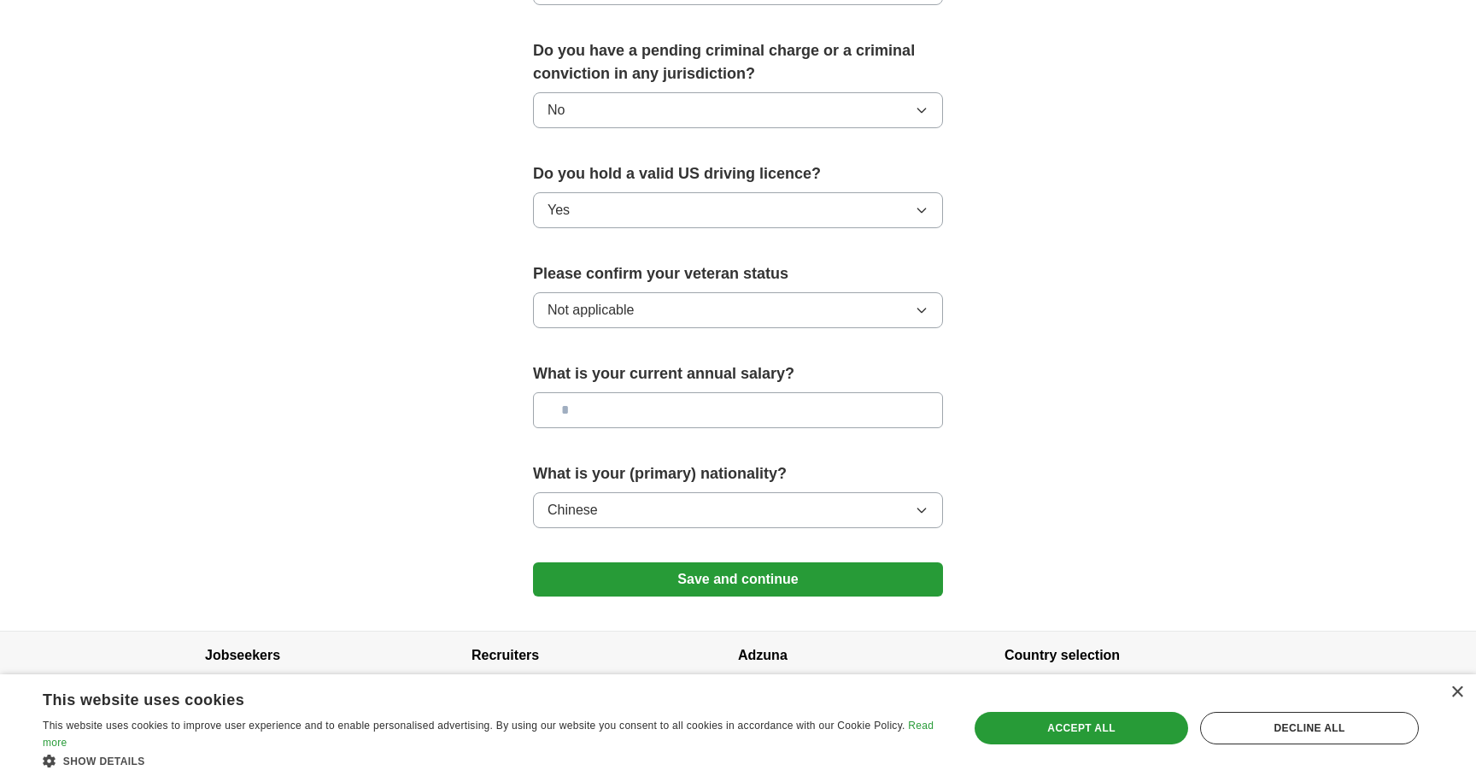
click at [764, 562] on button "Save and continue" at bounding box center [738, 579] width 410 height 34
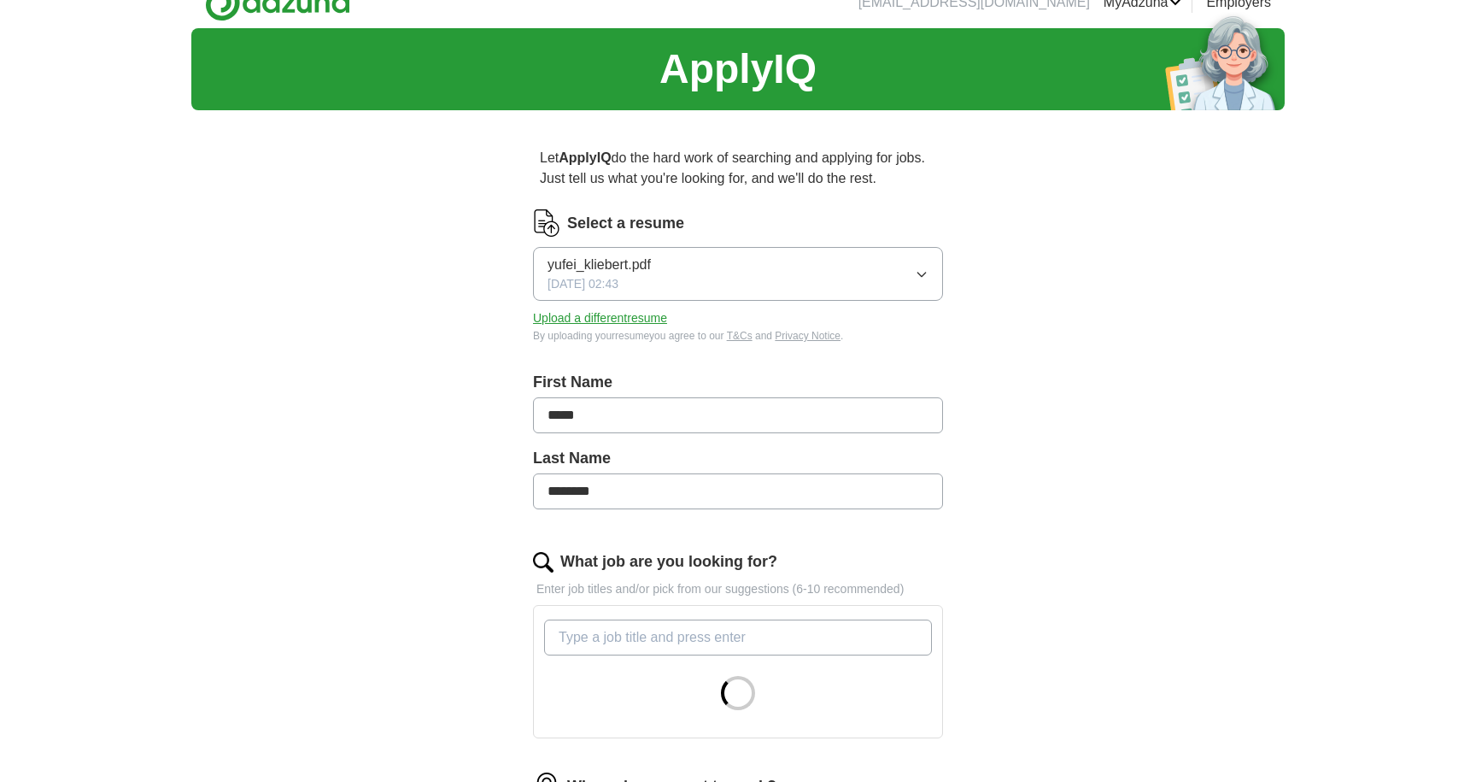
scroll to position [31, 0]
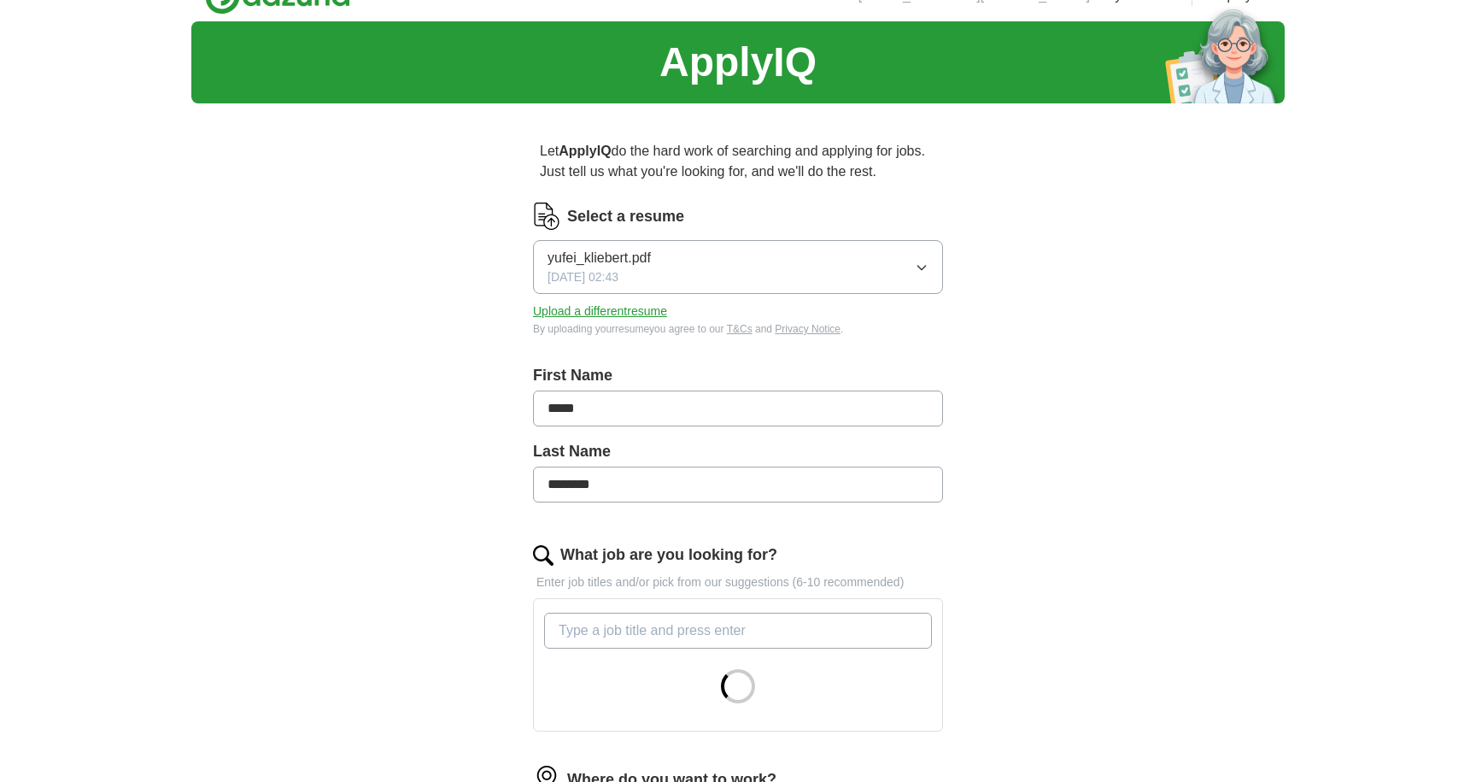
click at [632, 314] on button "Upload a different resume" at bounding box center [600, 311] width 134 height 18
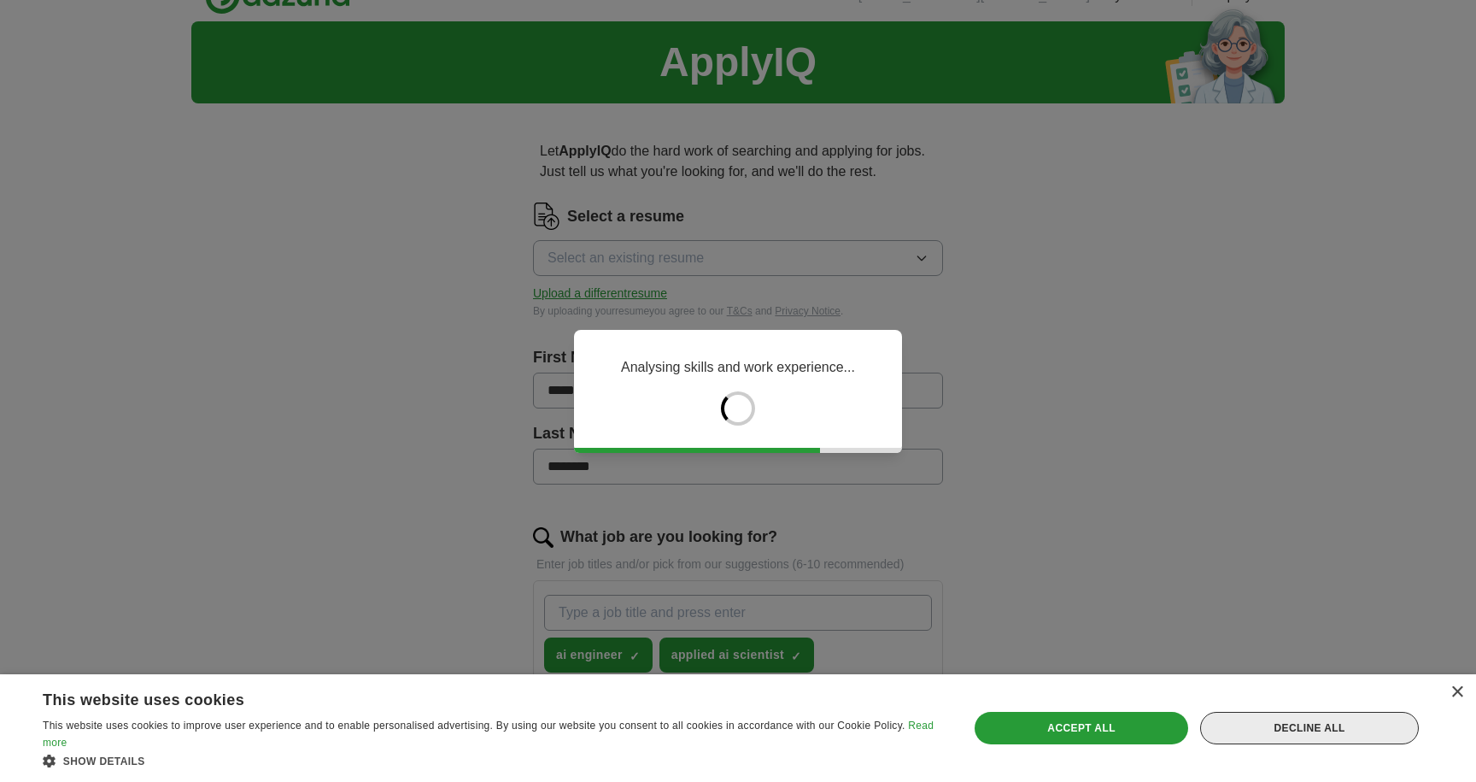
click at [1258, 726] on div "Decline all" at bounding box center [1309, 728] width 219 height 32
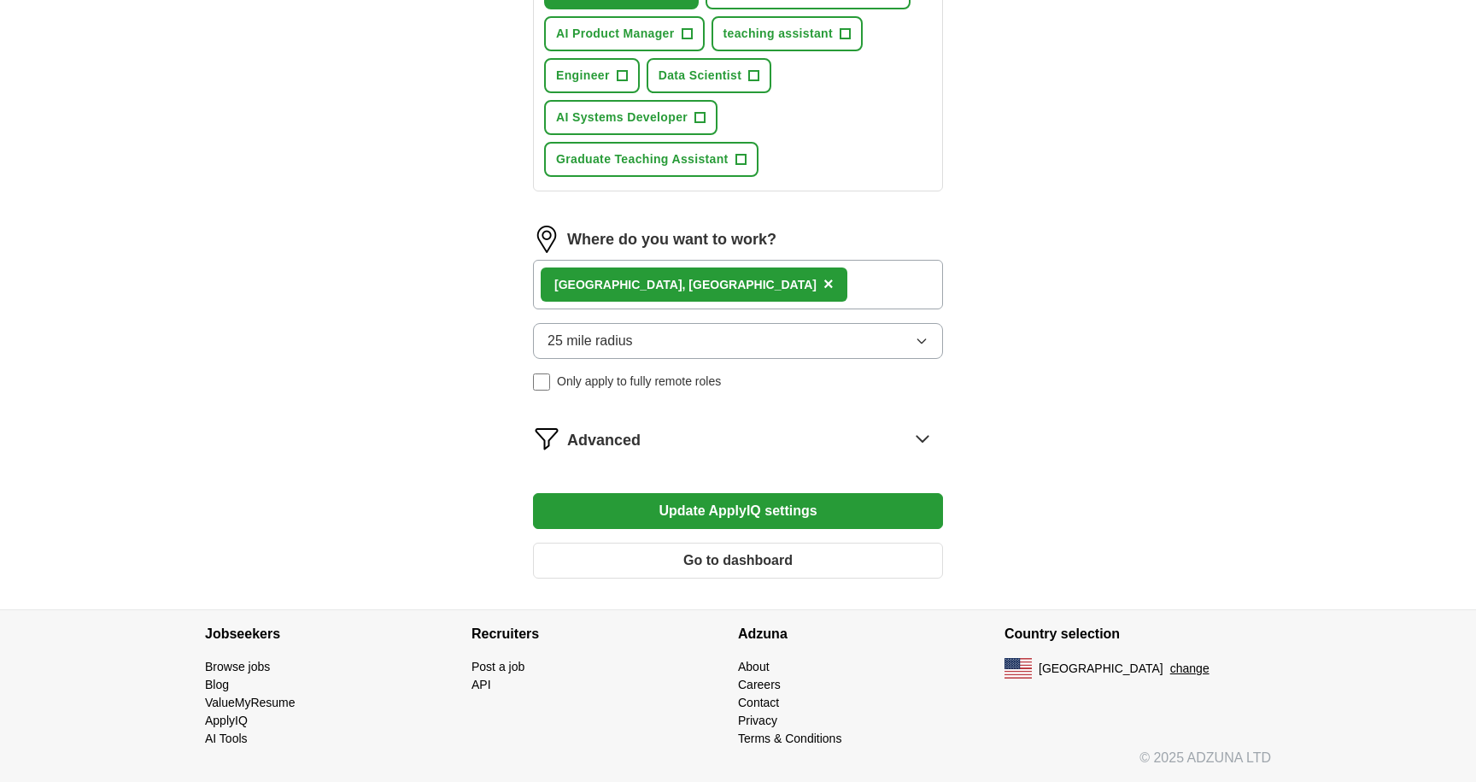
scroll to position [879, 0]
click at [795, 501] on button "Update ApplyIQ settings" at bounding box center [738, 511] width 410 height 36
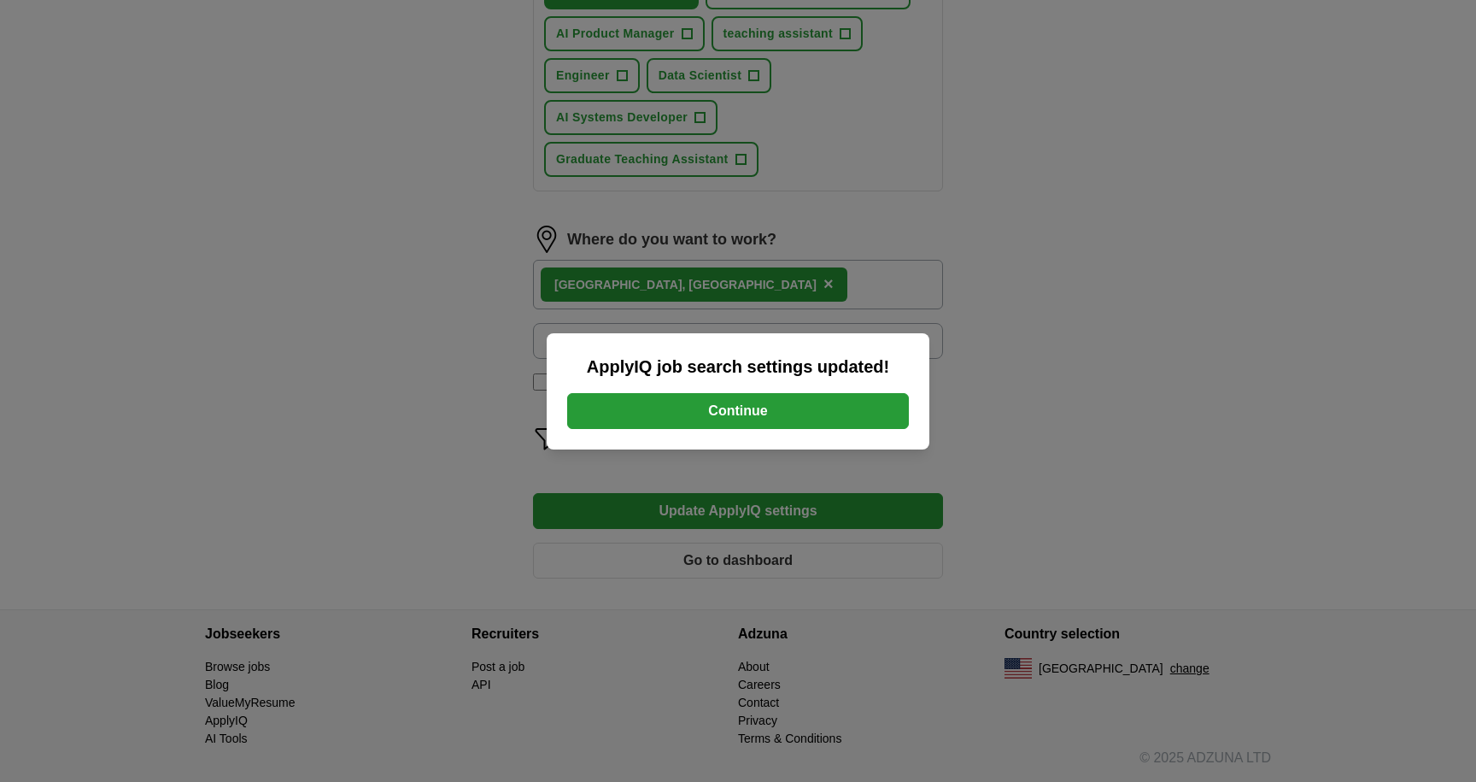
click at [835, 409] on button "Continue" at bounding box center [738, 411] width 342 height 36
